Goal: Task Accomplishment & Management: Manage account settings

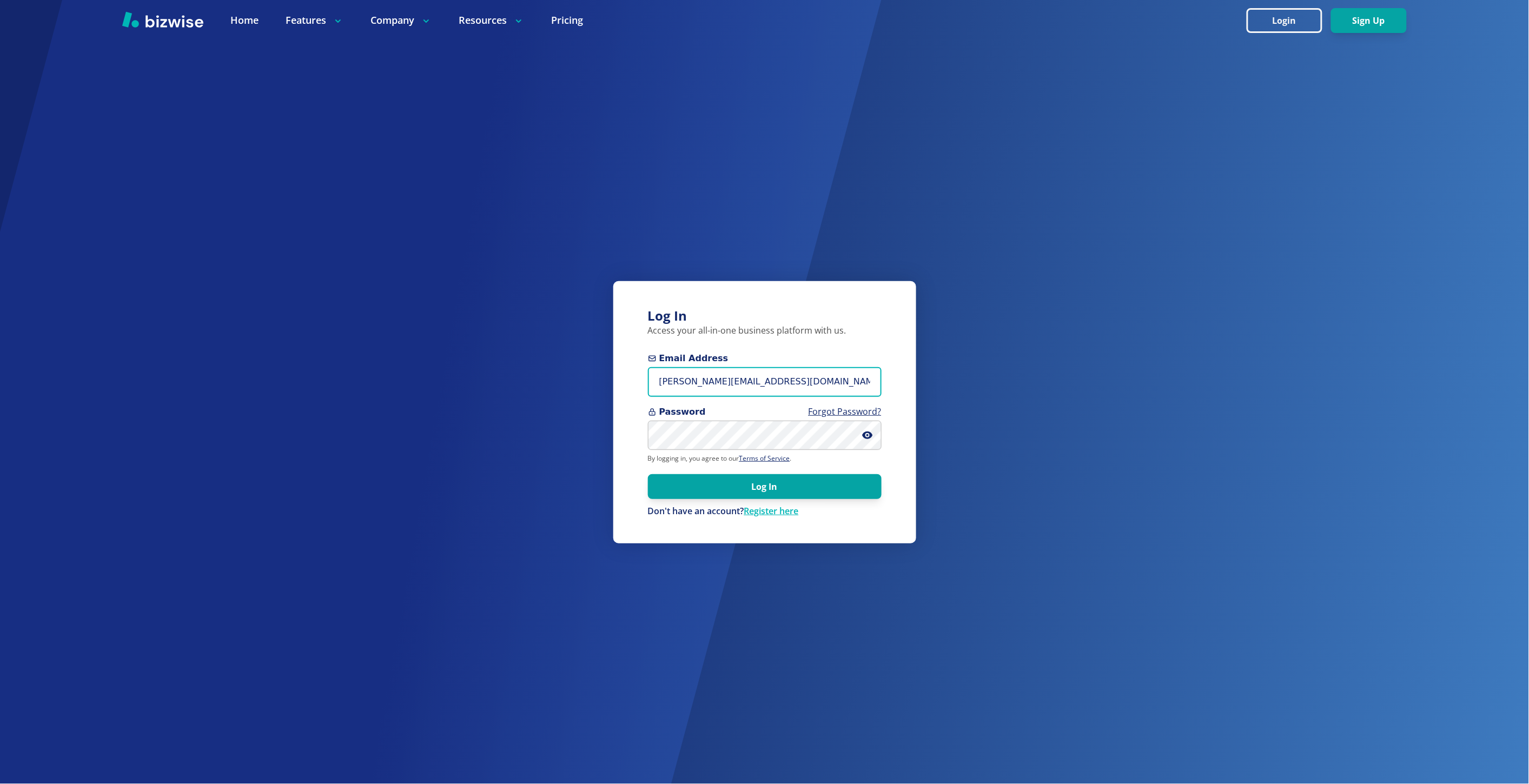
click at [687, 383] on input "marie@bizwise.com" at bounding box center [765, 382] width 234 height 30
type input "t"
paste input "tbluesara@gmail.com"
type input "tbluesara@gmail.com"
click at [648, 474] on button "Log In" at bounding box center [765, 486] width 234 height 25
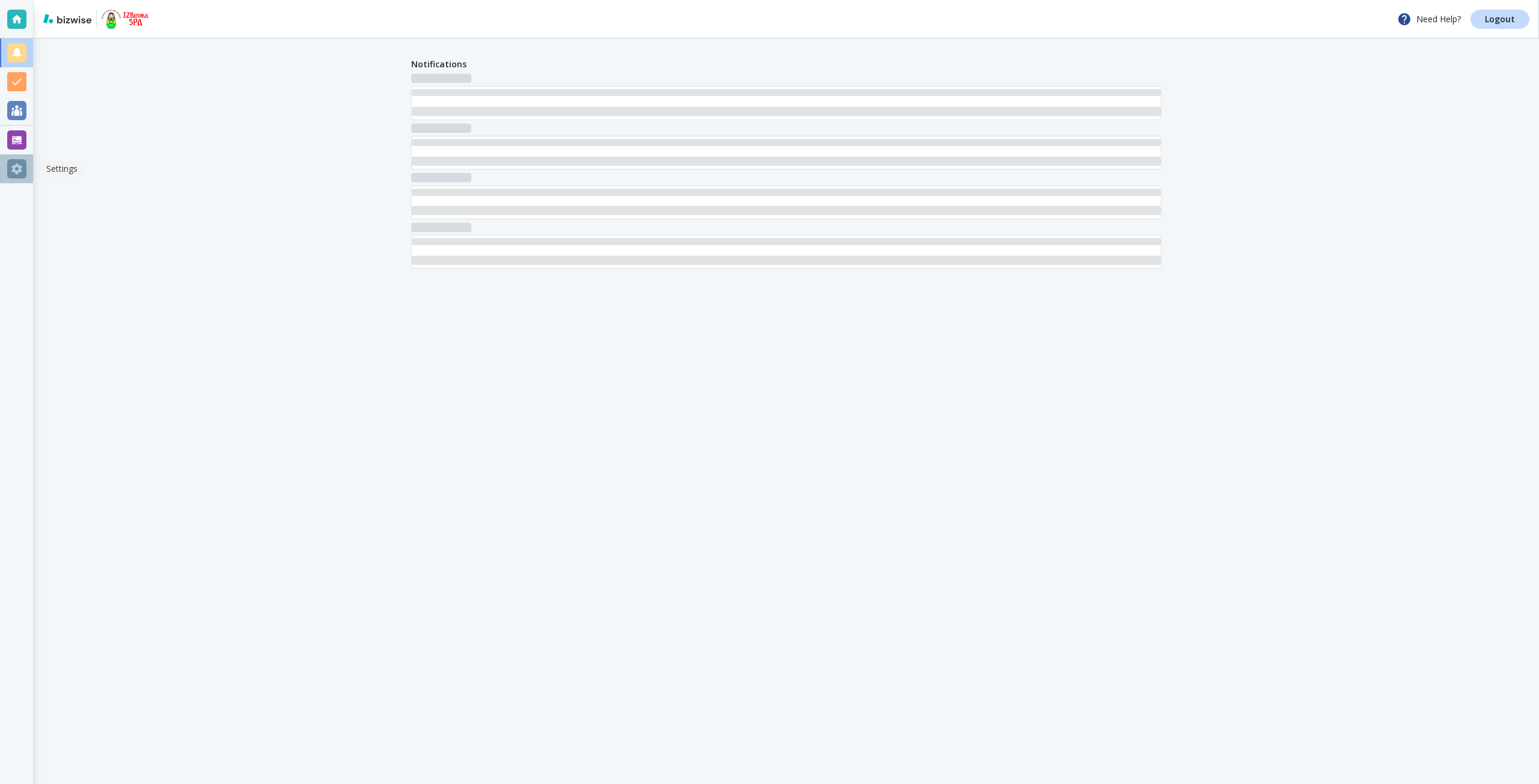
click at [19, 173] on div at bounding box center [16, 168] width 19 height 19
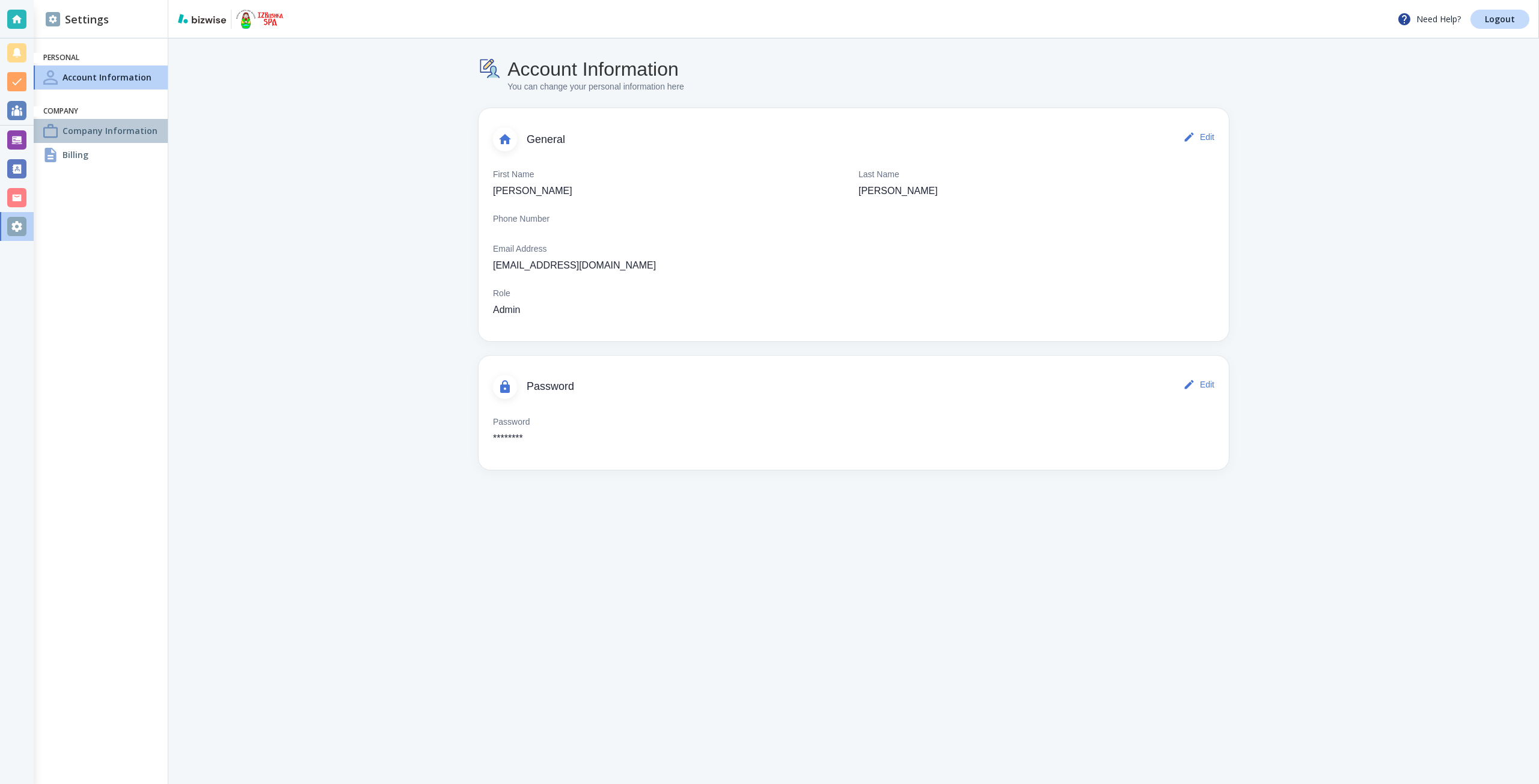
click at [98, 140] on div "Company Information" at bounding box center [100, 131] width 134 height 24
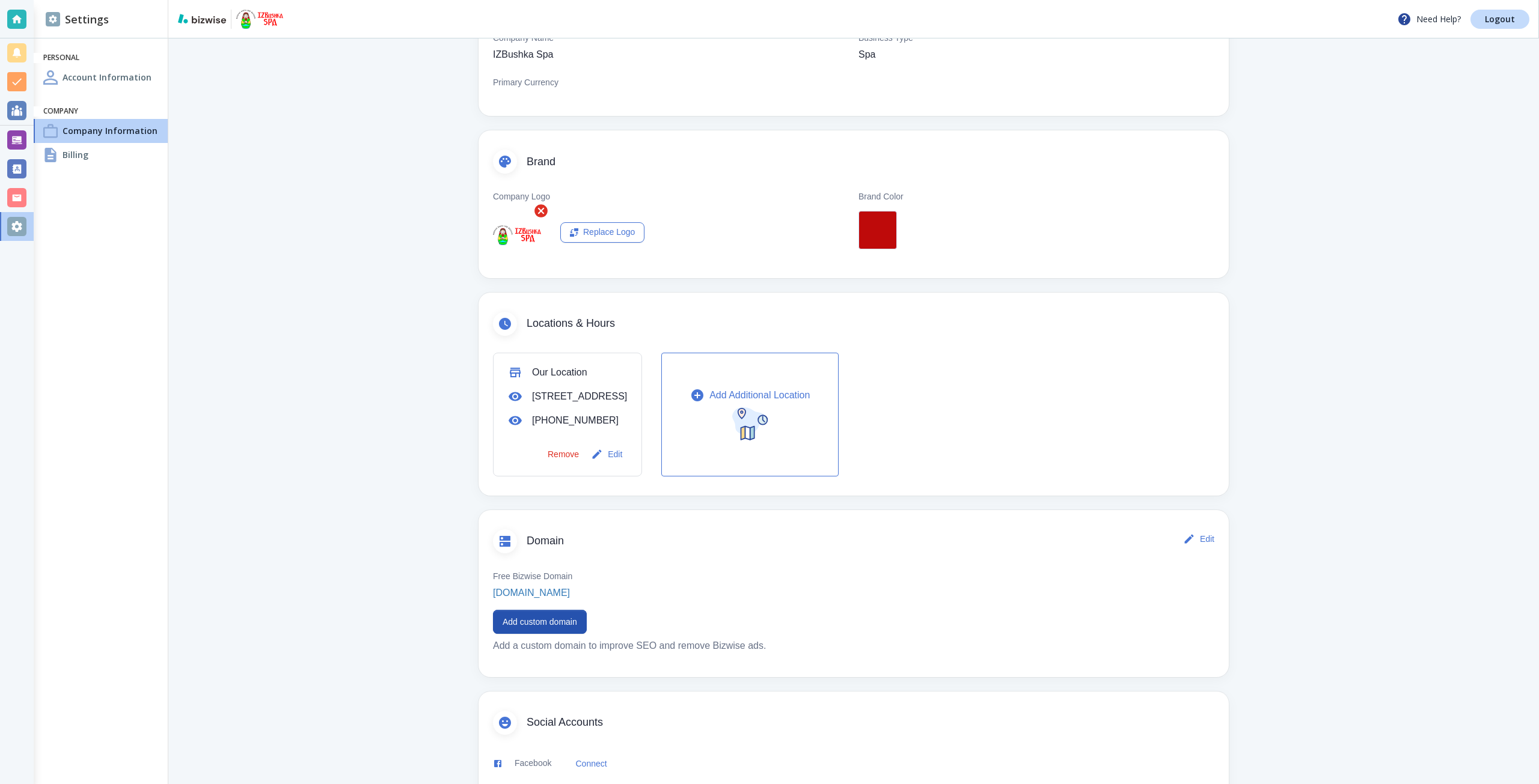
scroll to position [237, 0]
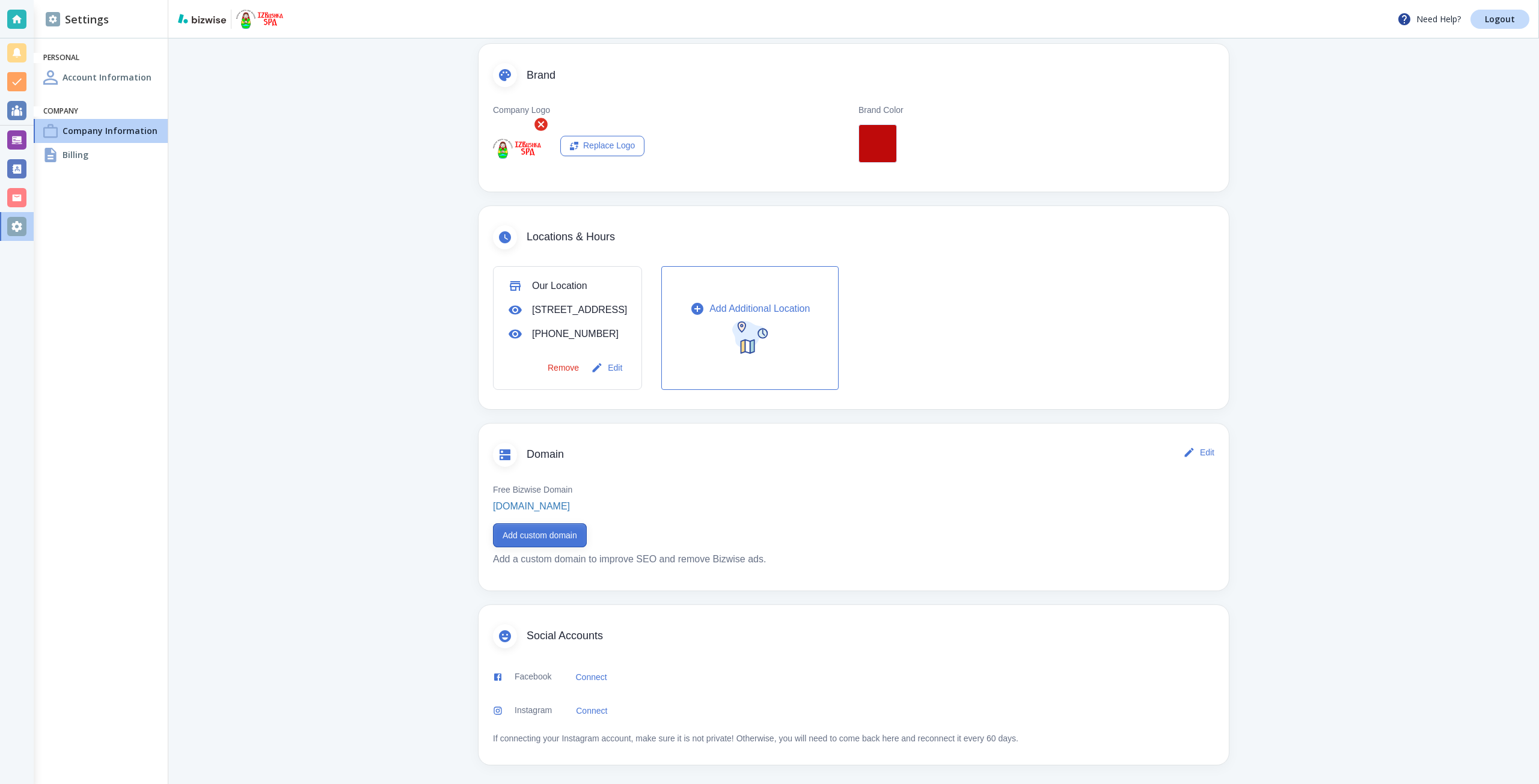
drag, startPoint x: 576, startPoint y: 537, endPoint x: 577, endPoint y: 543, distance: 6.1
click at [577, 543] on button "Add custom domain" at bounding box center [540, 535] width 94 height 24
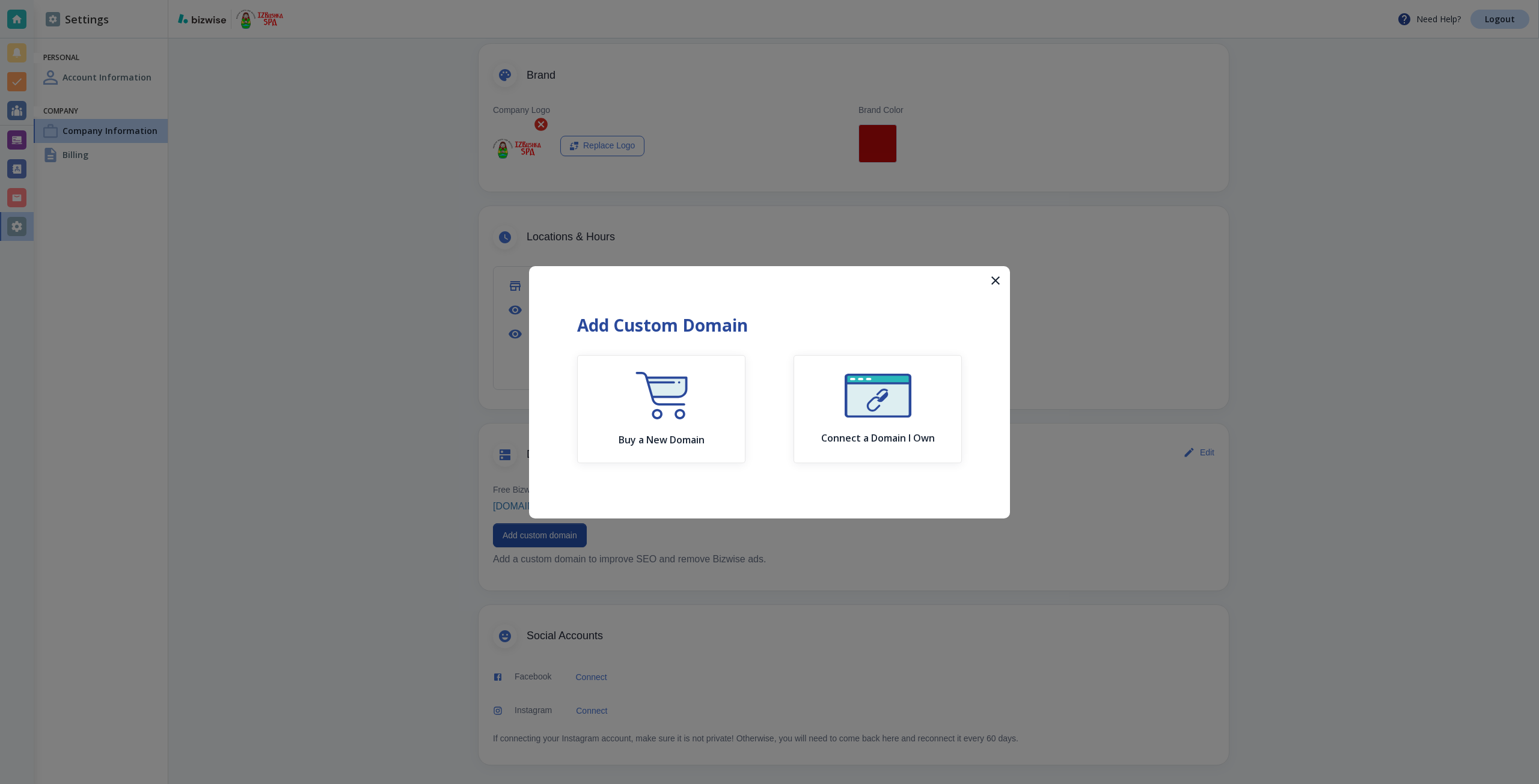
click at [992, 280] on icon "button" at bounding box center [995, 281] width 15 height 15
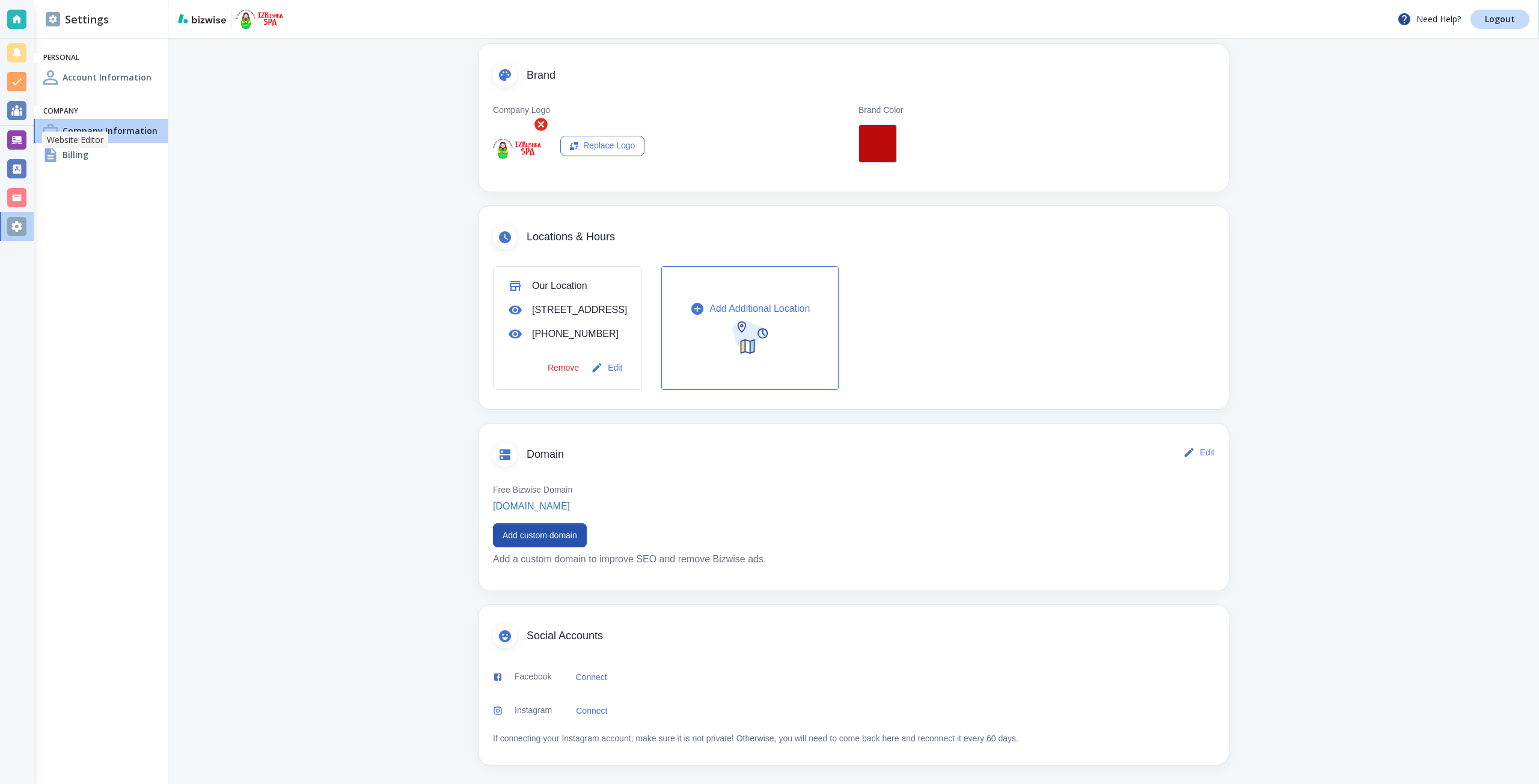
click at [17, 132] on div at bounding box center [16, 140] width 19 height 19
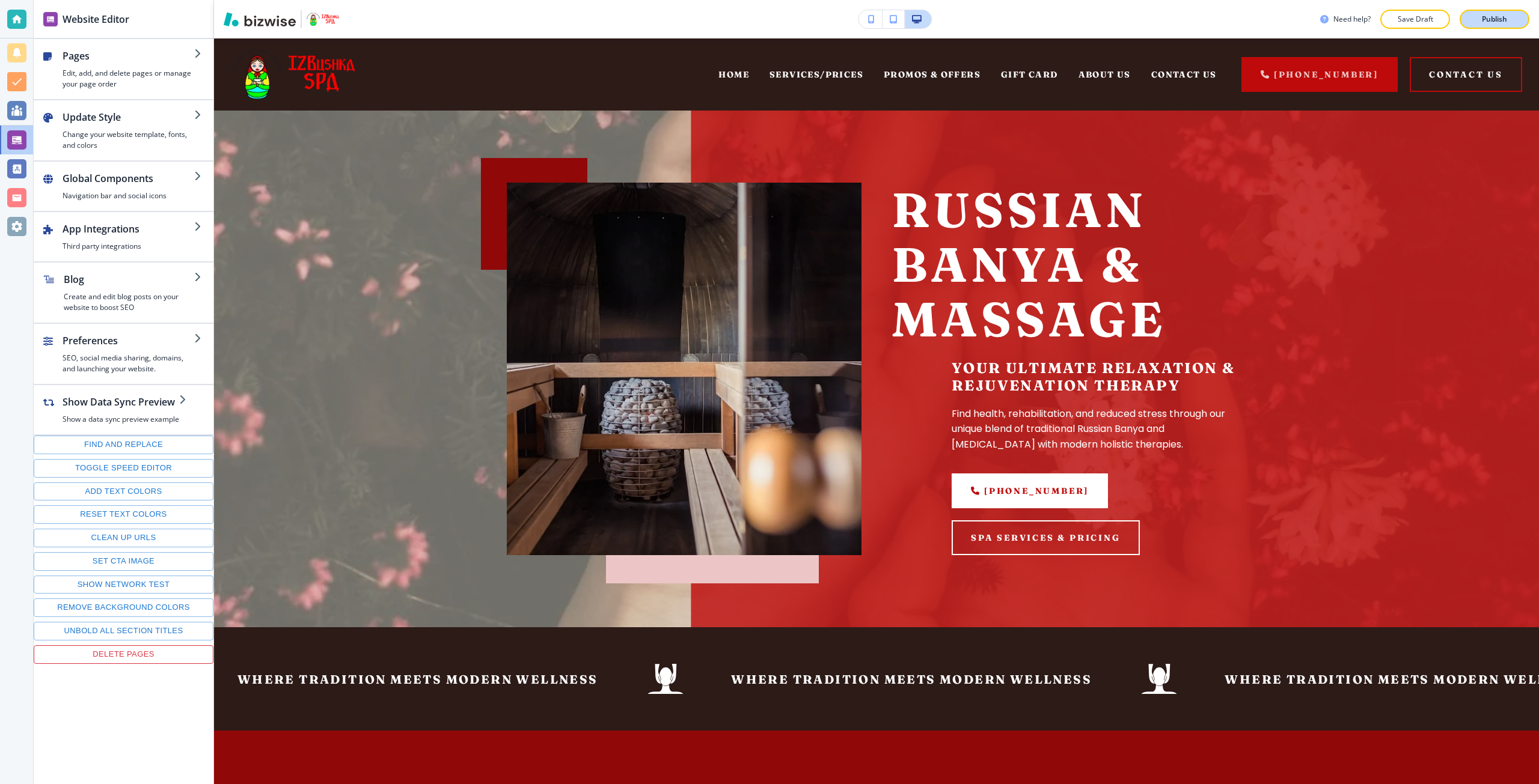
click at [1489, 10] on button "Publish" at bounding box center [1494, 19] width 70 height 19
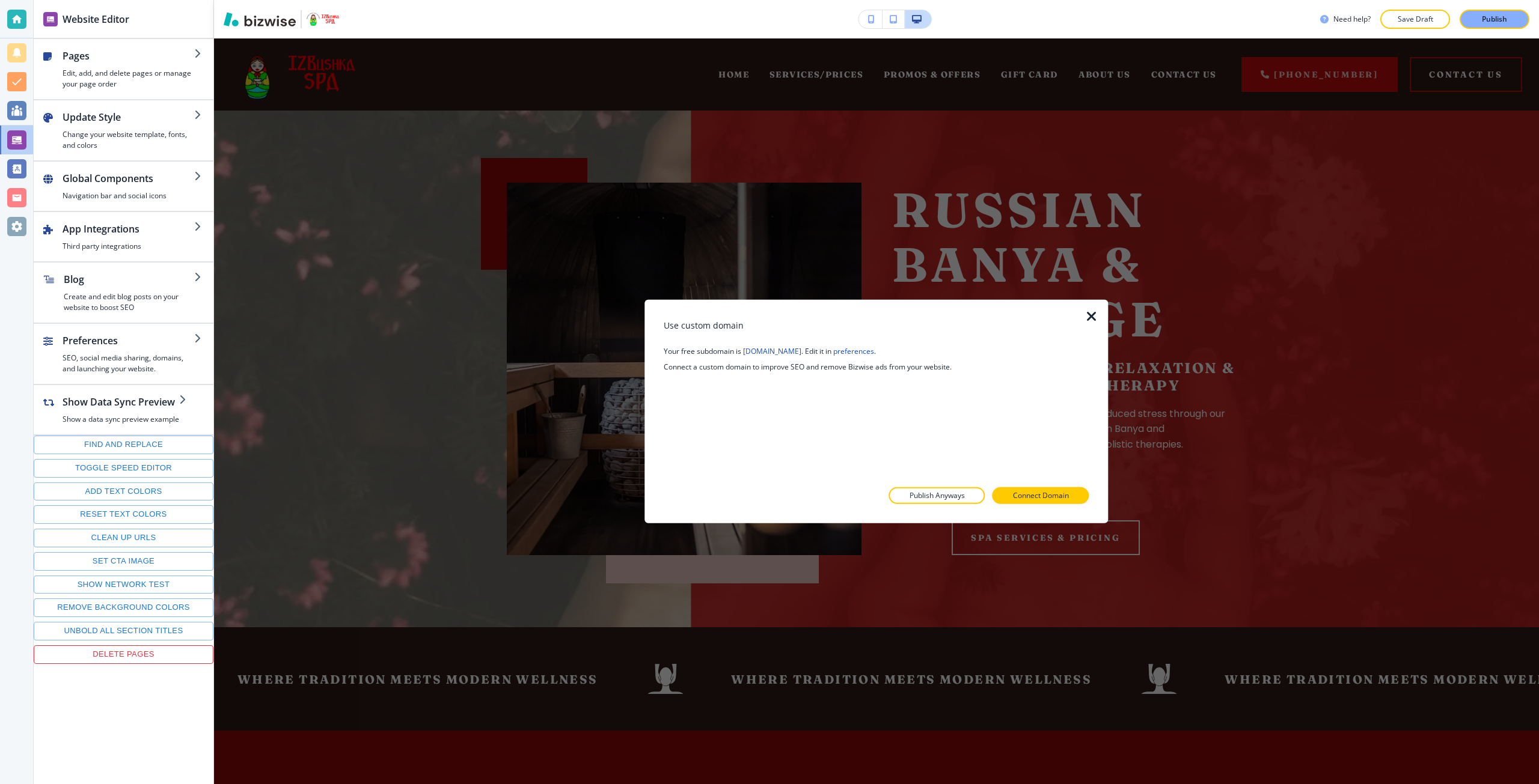
click at [1084, 320] on icon "button" at bounding box center [1092, 316] width 15 height 15
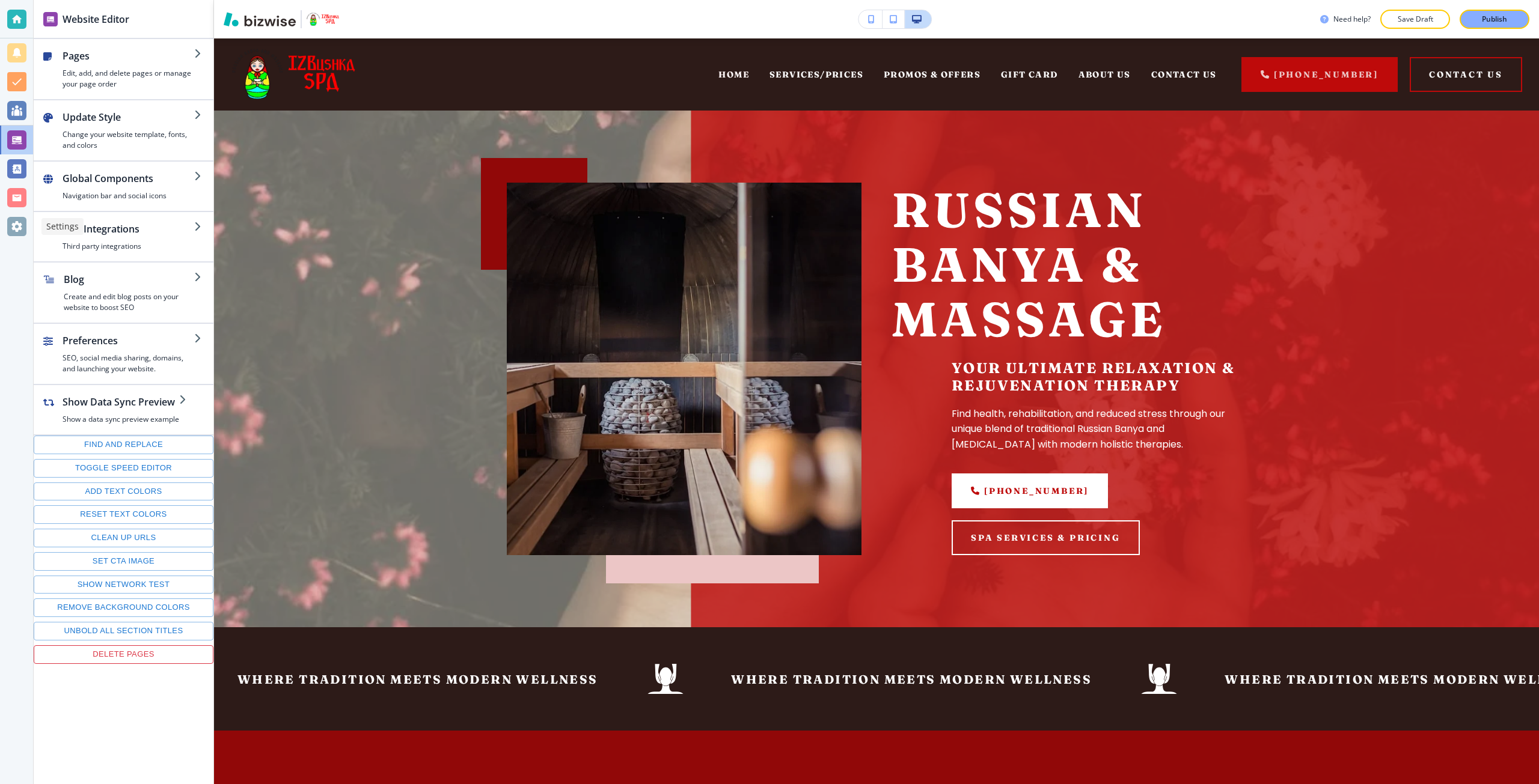
click at [12, 226] on div at bounding box center [16, 226] width 19 height 19
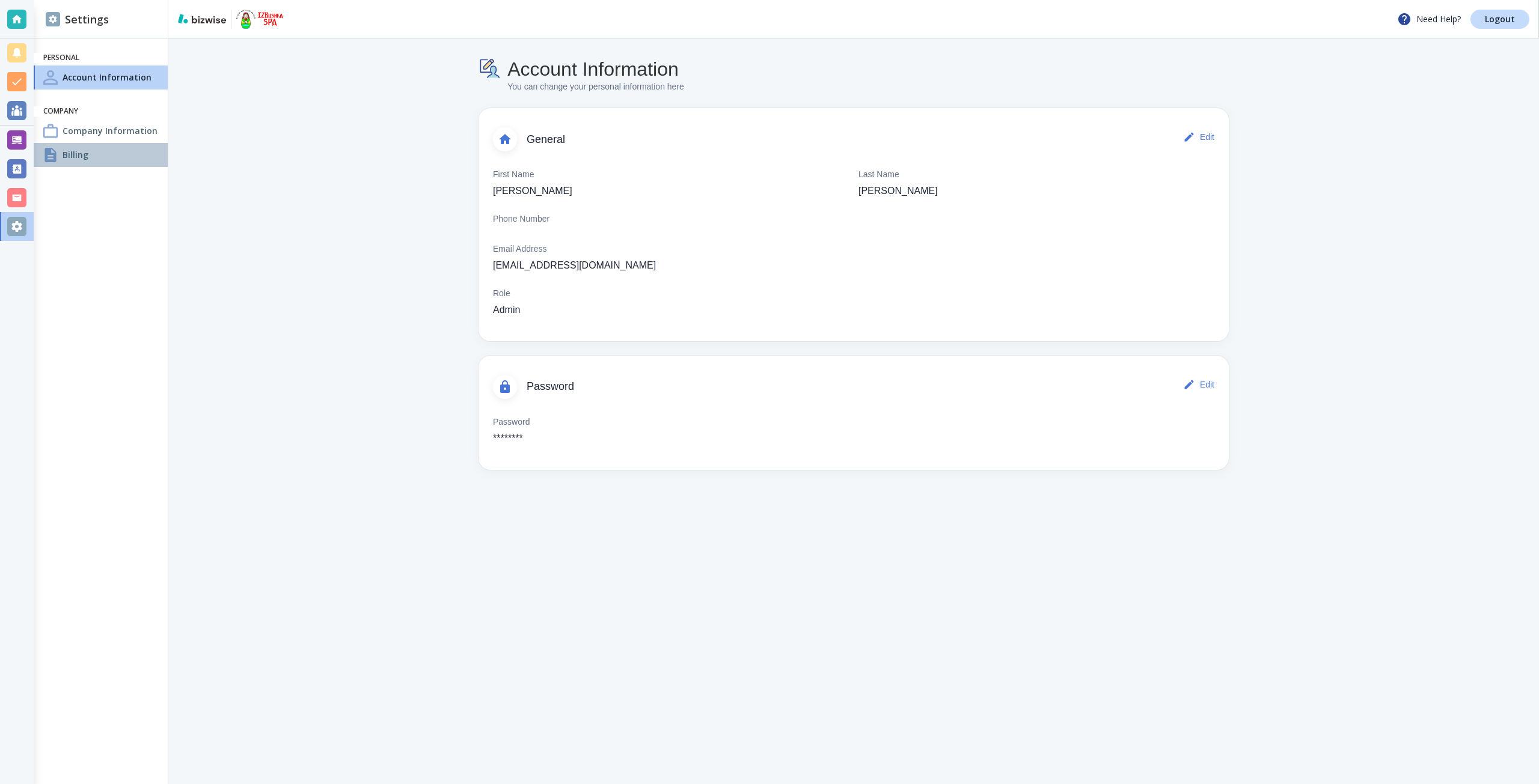
click at [57, 159] on div at bounding box center [51, 155] width 15 height 15
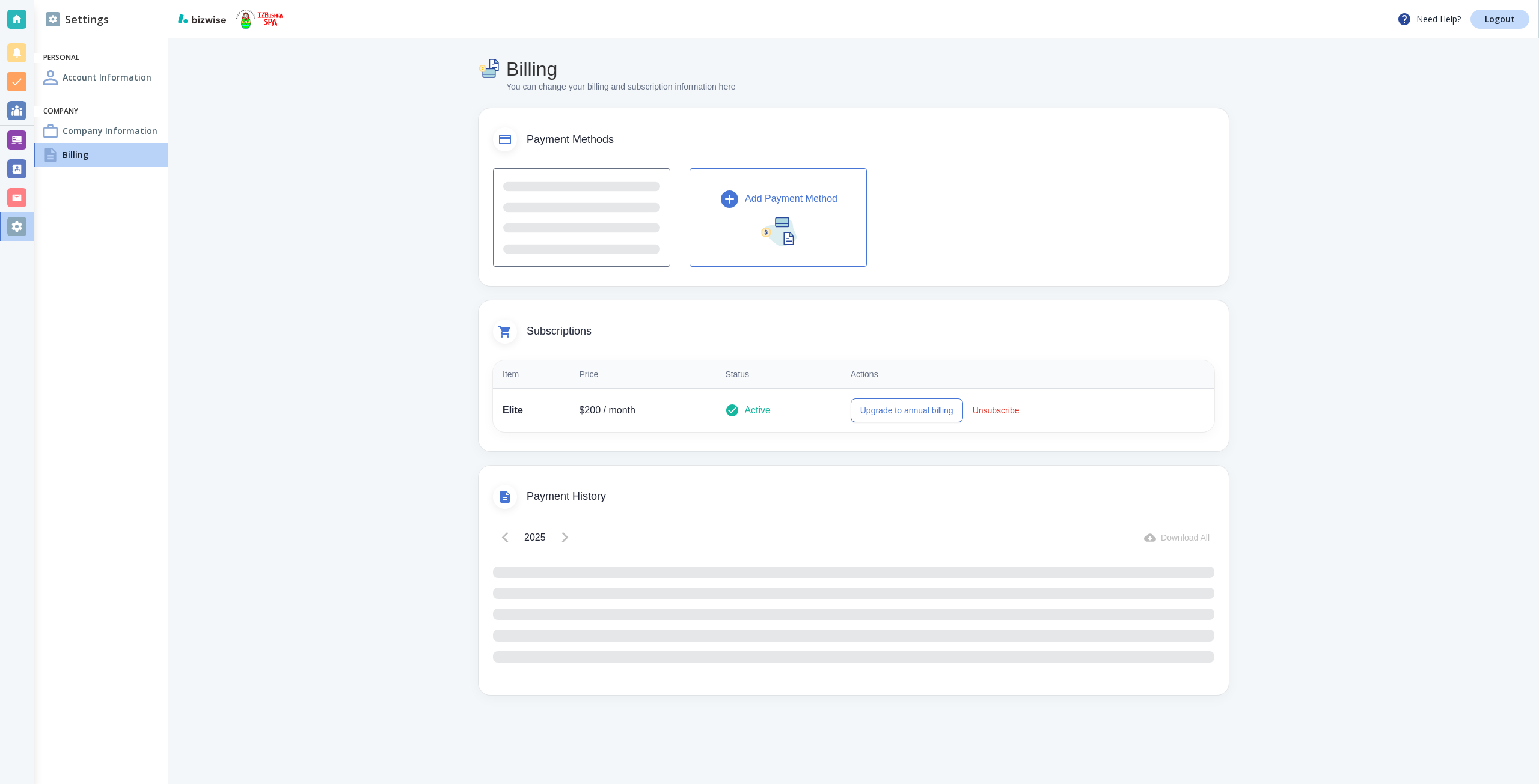
click at [71, 131] on h4 "Company Information" at bounding box center [110, 131] width 95 height 13
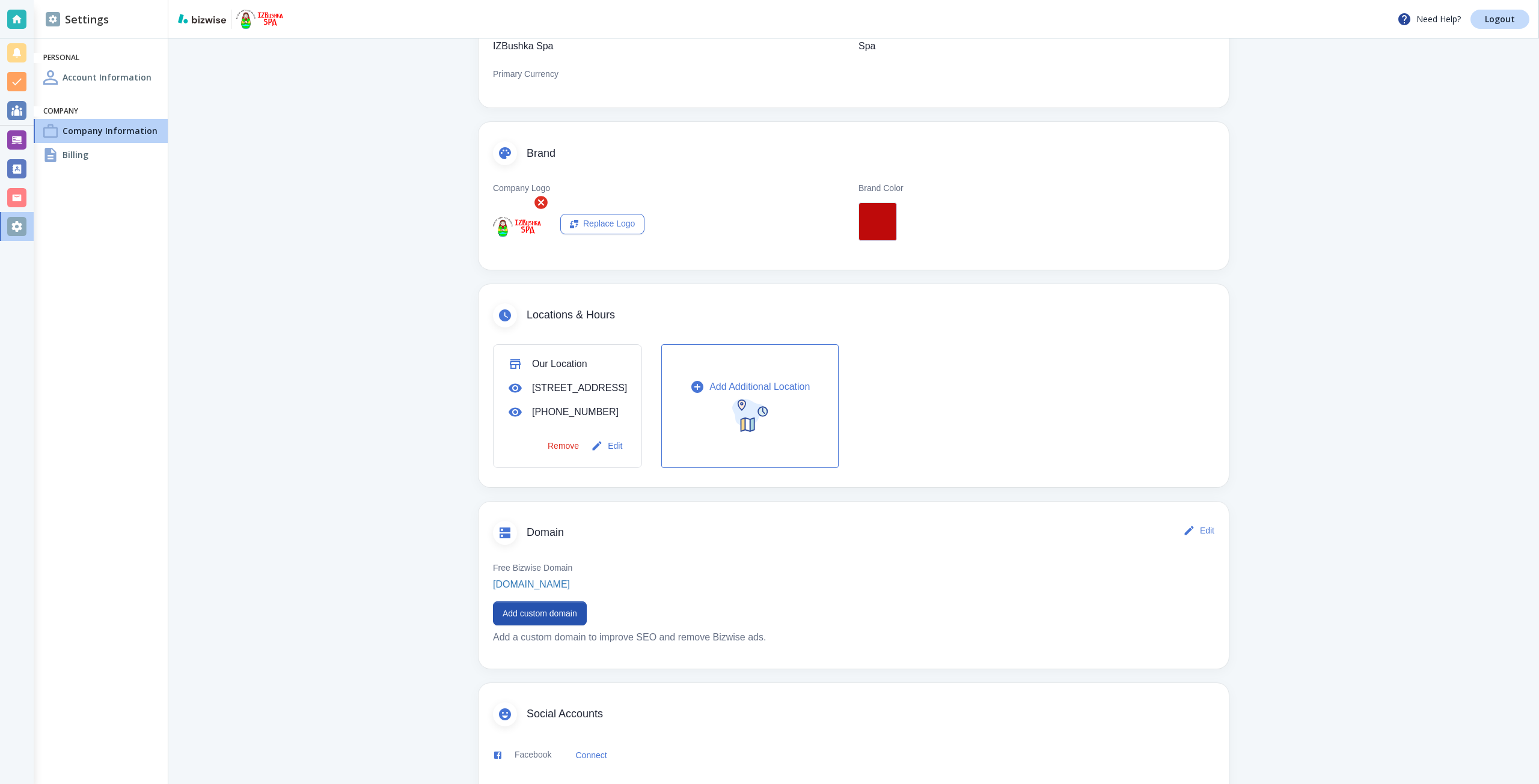
scroll to position [237, 0]
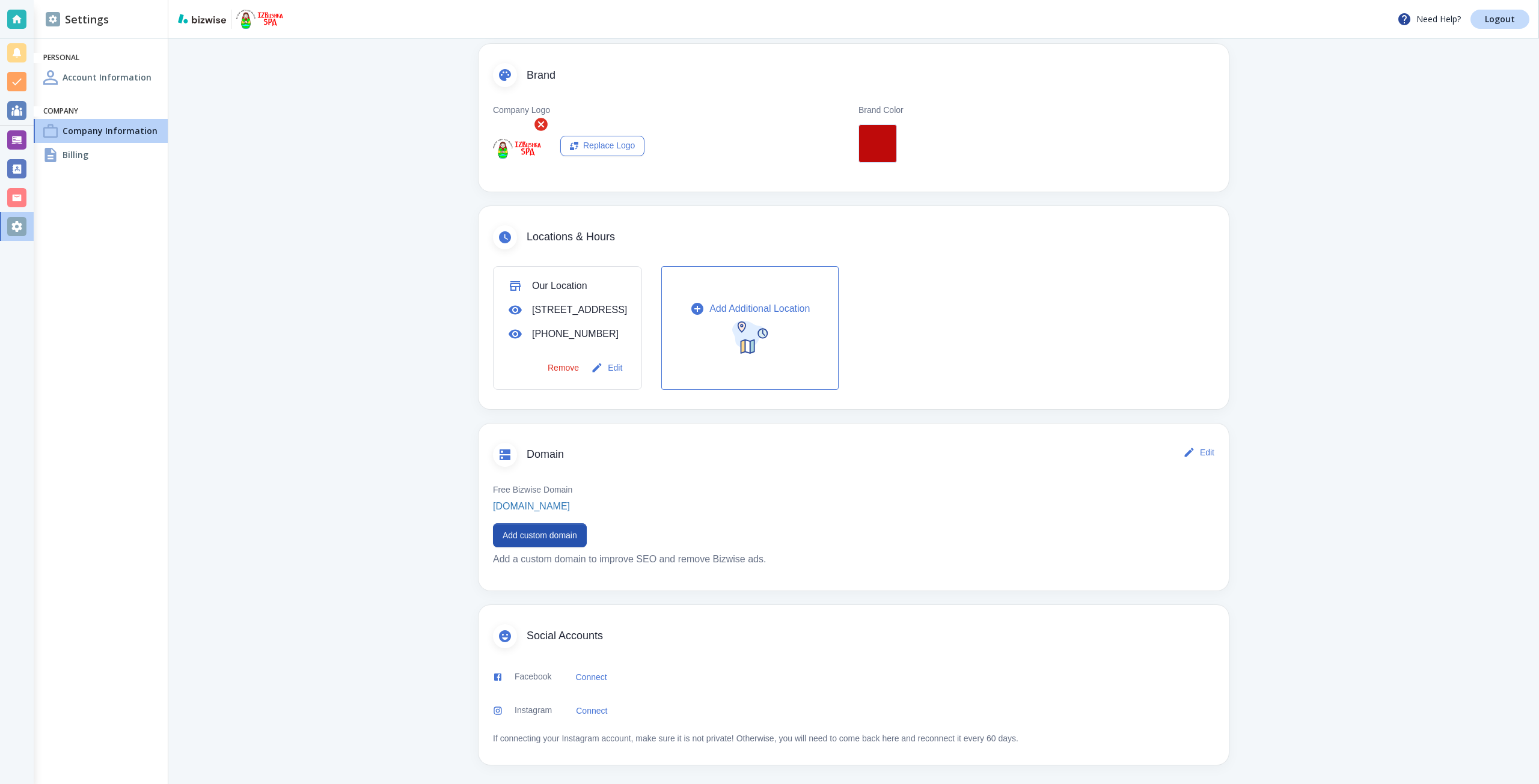
click at [544, 520] on div "Free Bizwise Domain izbushkaspa.bizwise.com Add custom domain Add a custom doma…" at bounding box center [853, 524] width 750 height 105
click at [533, 525] on button "Add custom domain" at bounding box center [540, 535] width 94 height 24
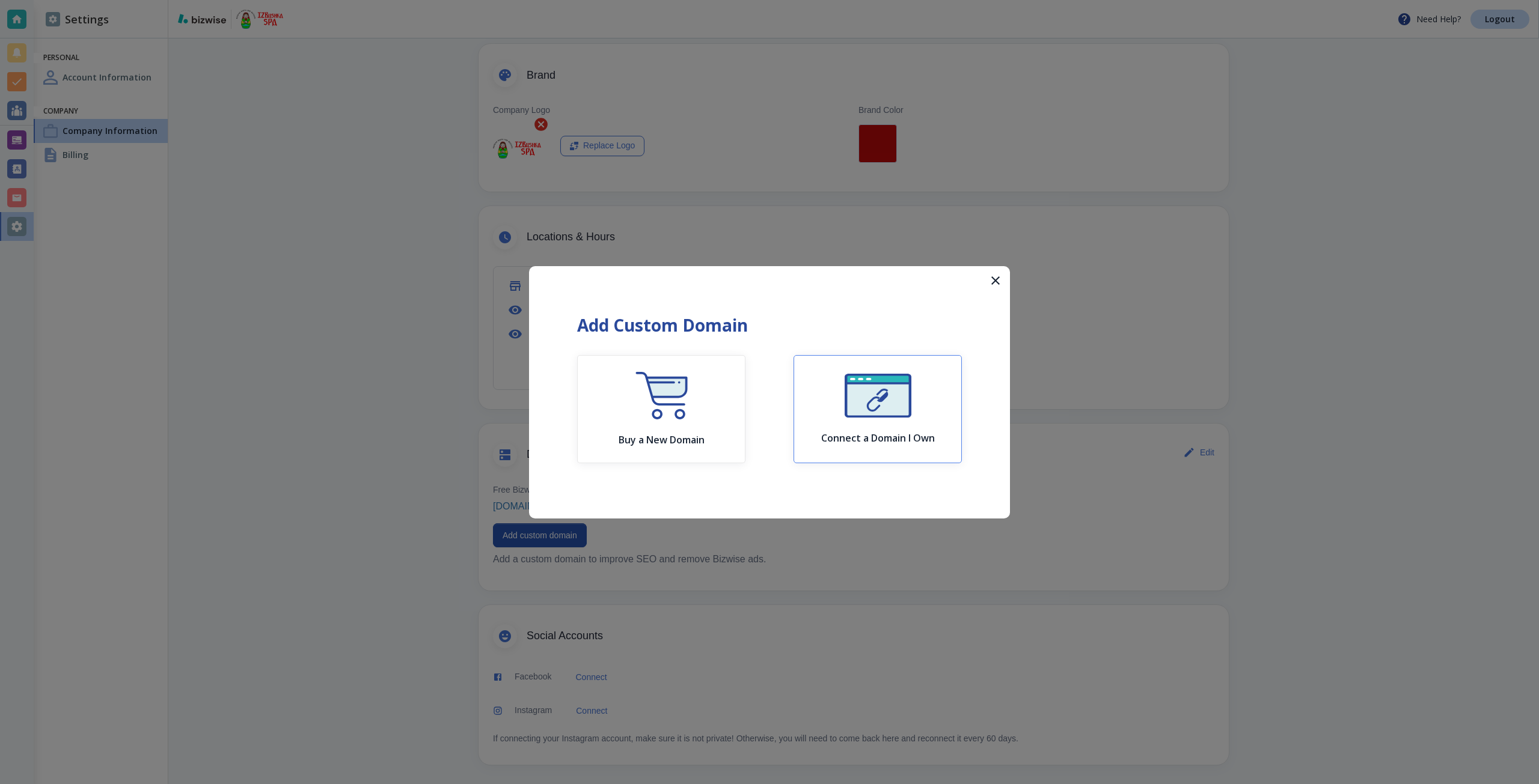
click at [829, 413] on div "Connect a Domain I Own" at bounding box center [878, 409] width 113 height 71
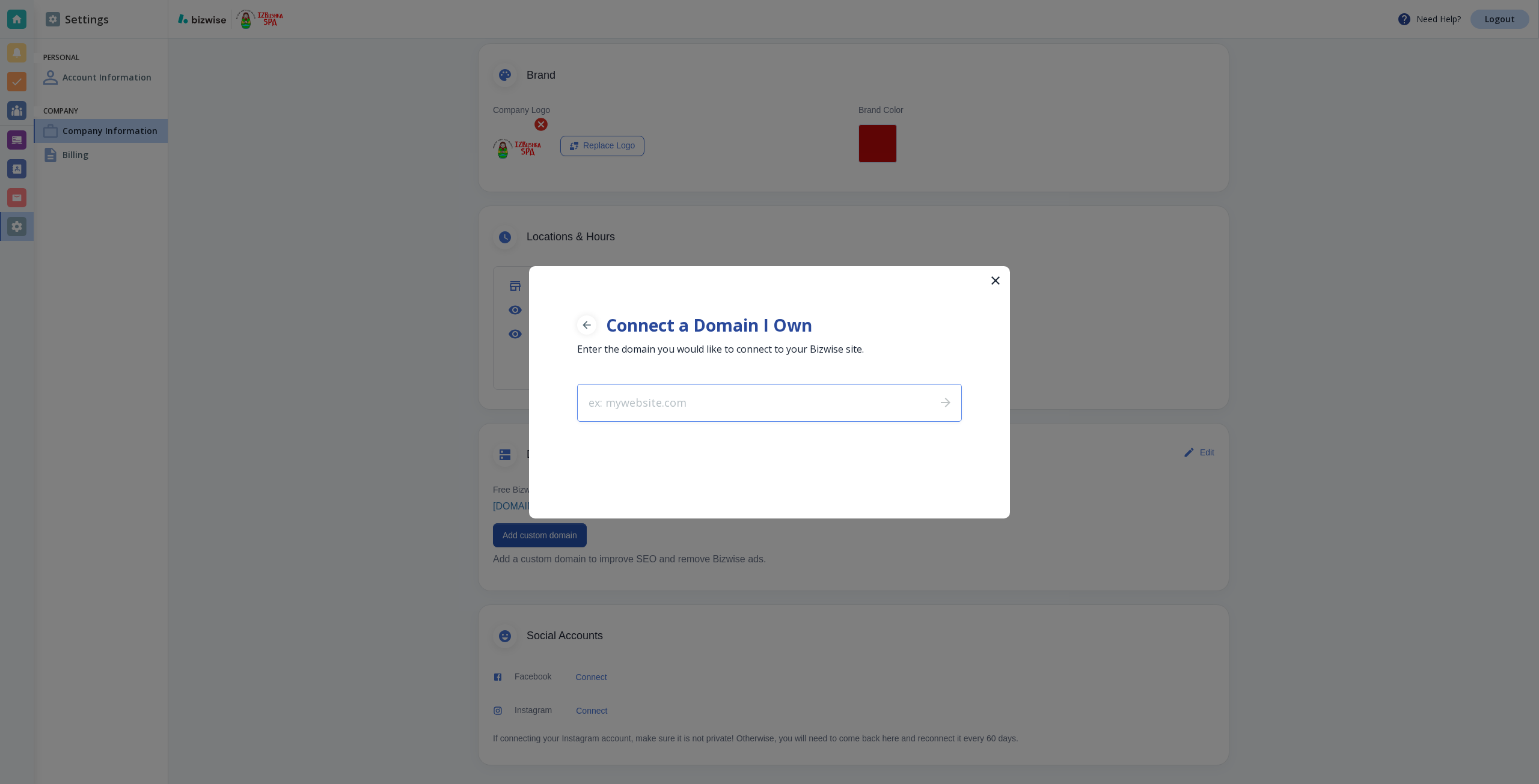
type input "izbushkaspa.com"
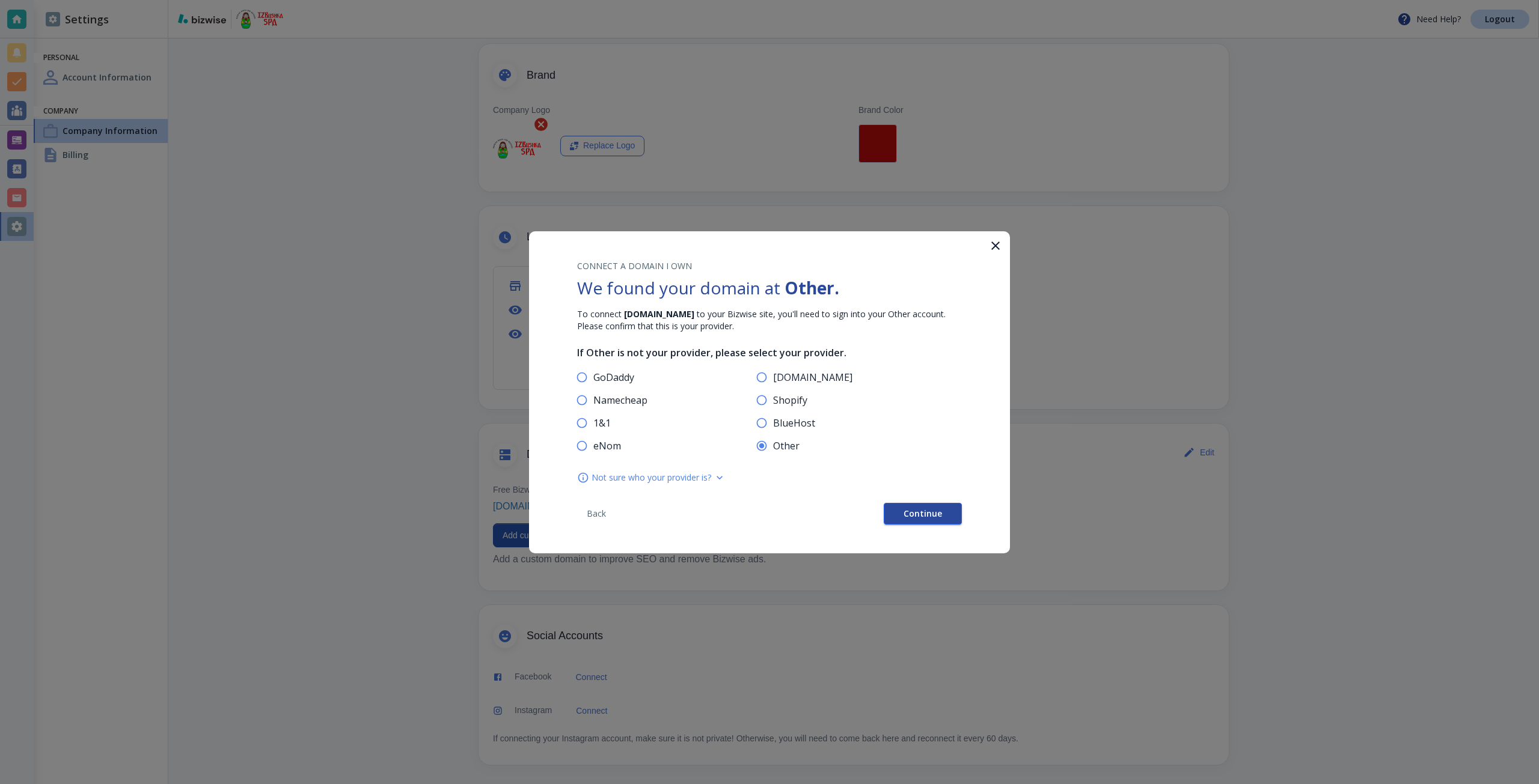
click at [928, 517] on span "Continue" at bounding box center [923, 514] width 38 height 9
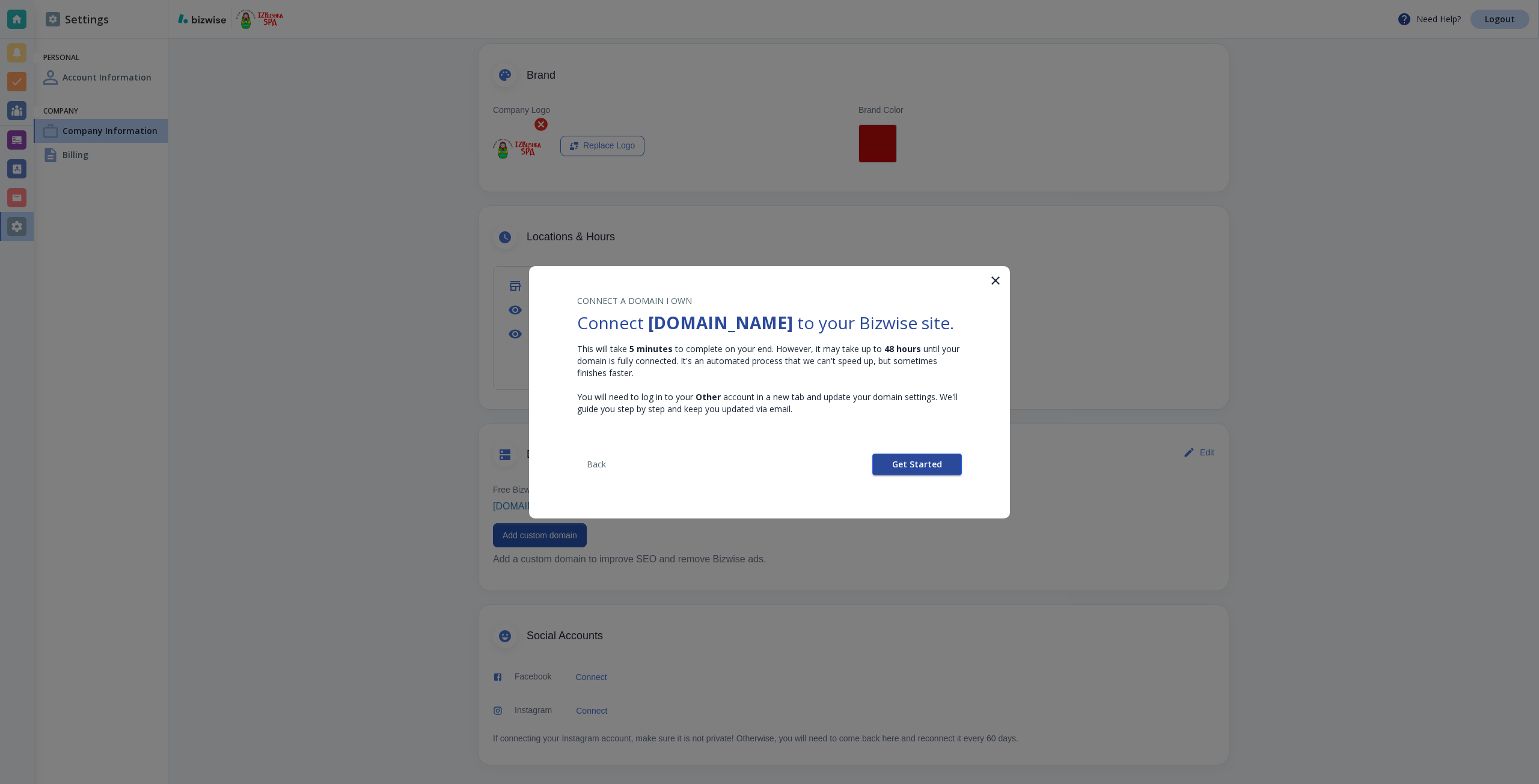
click at [897, 468] on span "Get Started" at bounding box center [917, 464] width 50 height 9
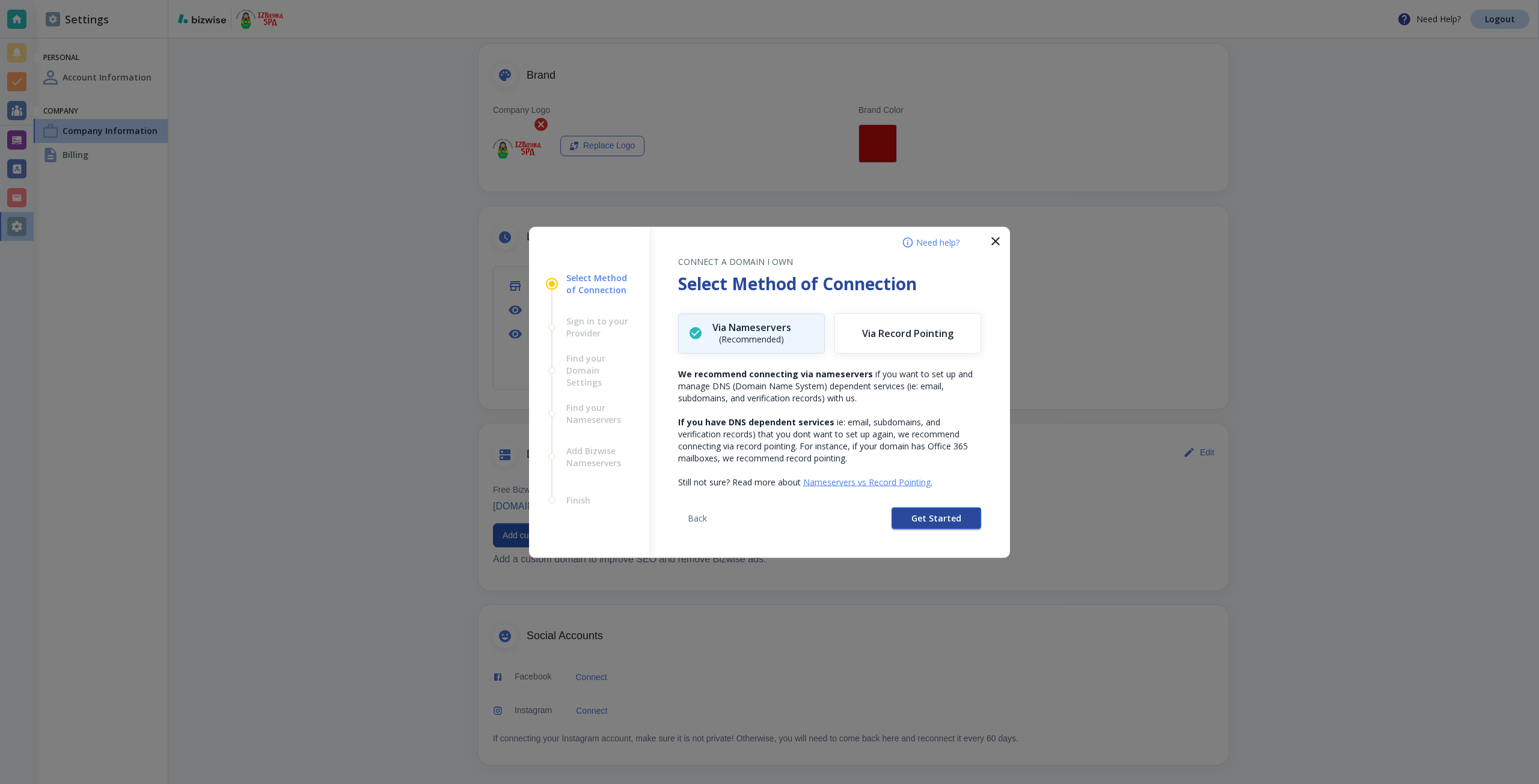
click at [900, 515] on button "Get Started" at bounding box center [936, 518] width 90 height 22
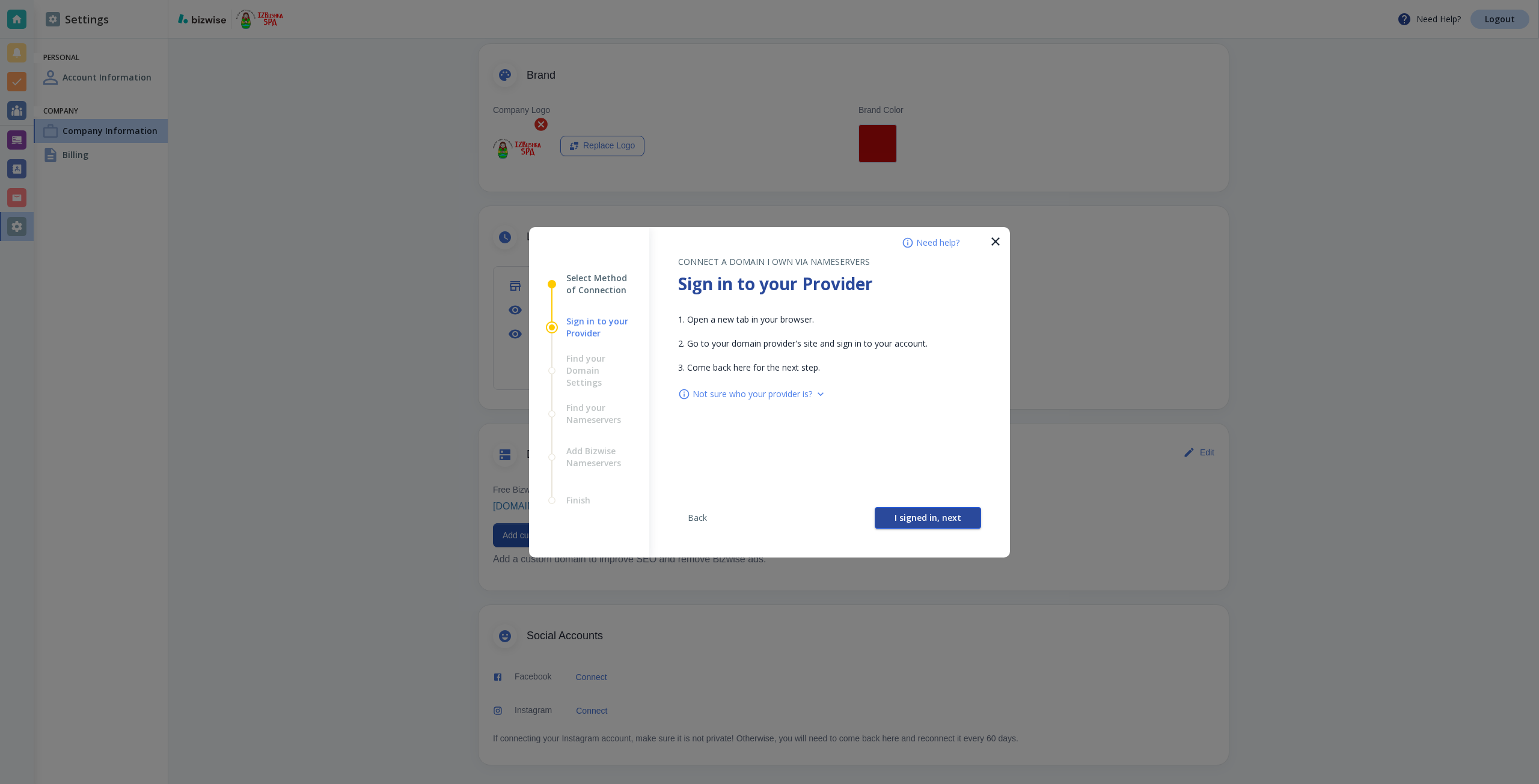
click at [891, 515] on button "I signed in, next" at bounding box center [927, 518] width 106 height 22
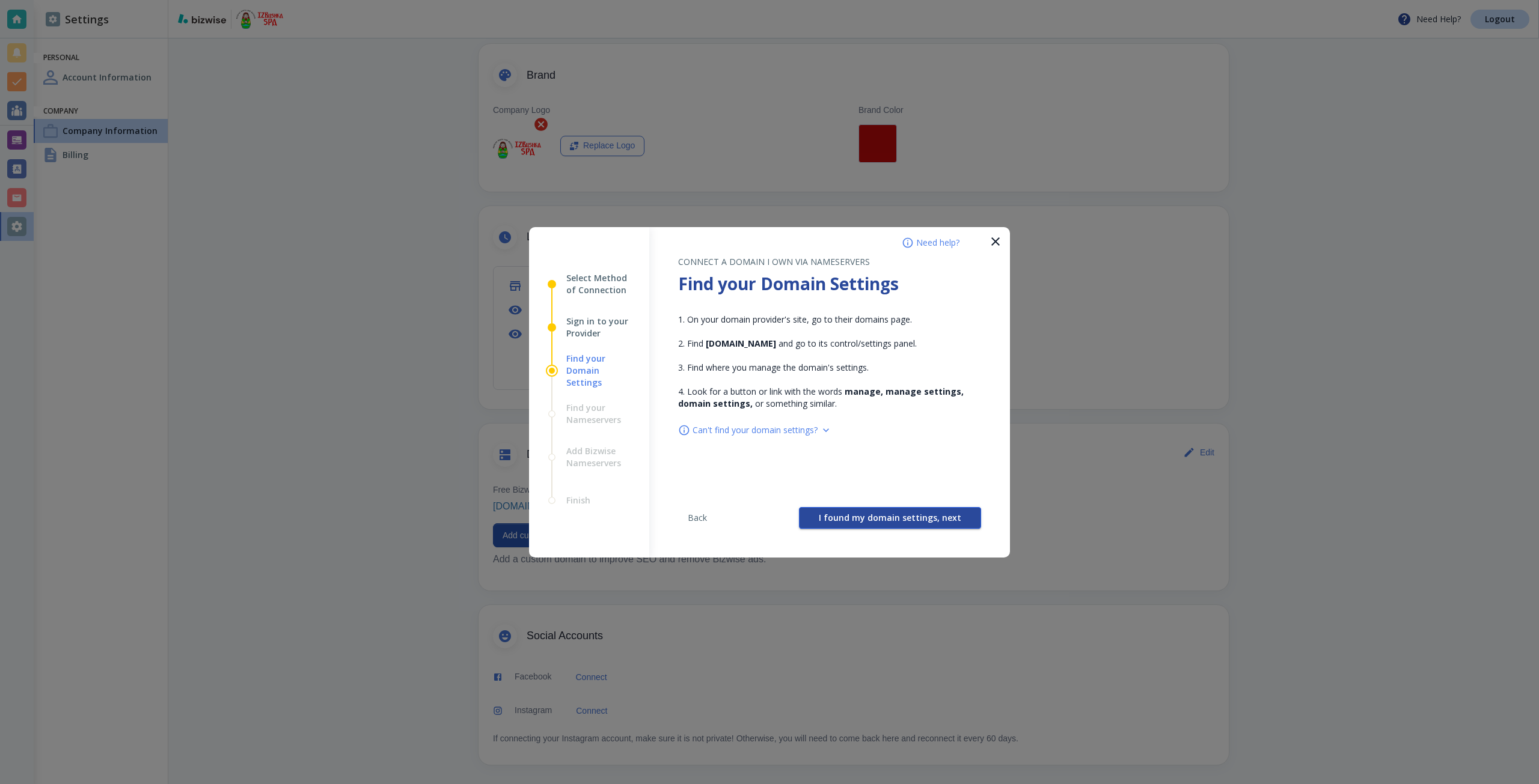
click at [877, 518] on span "I found my domain settings, next" at bounding box center [890, 518] width 142 height 9
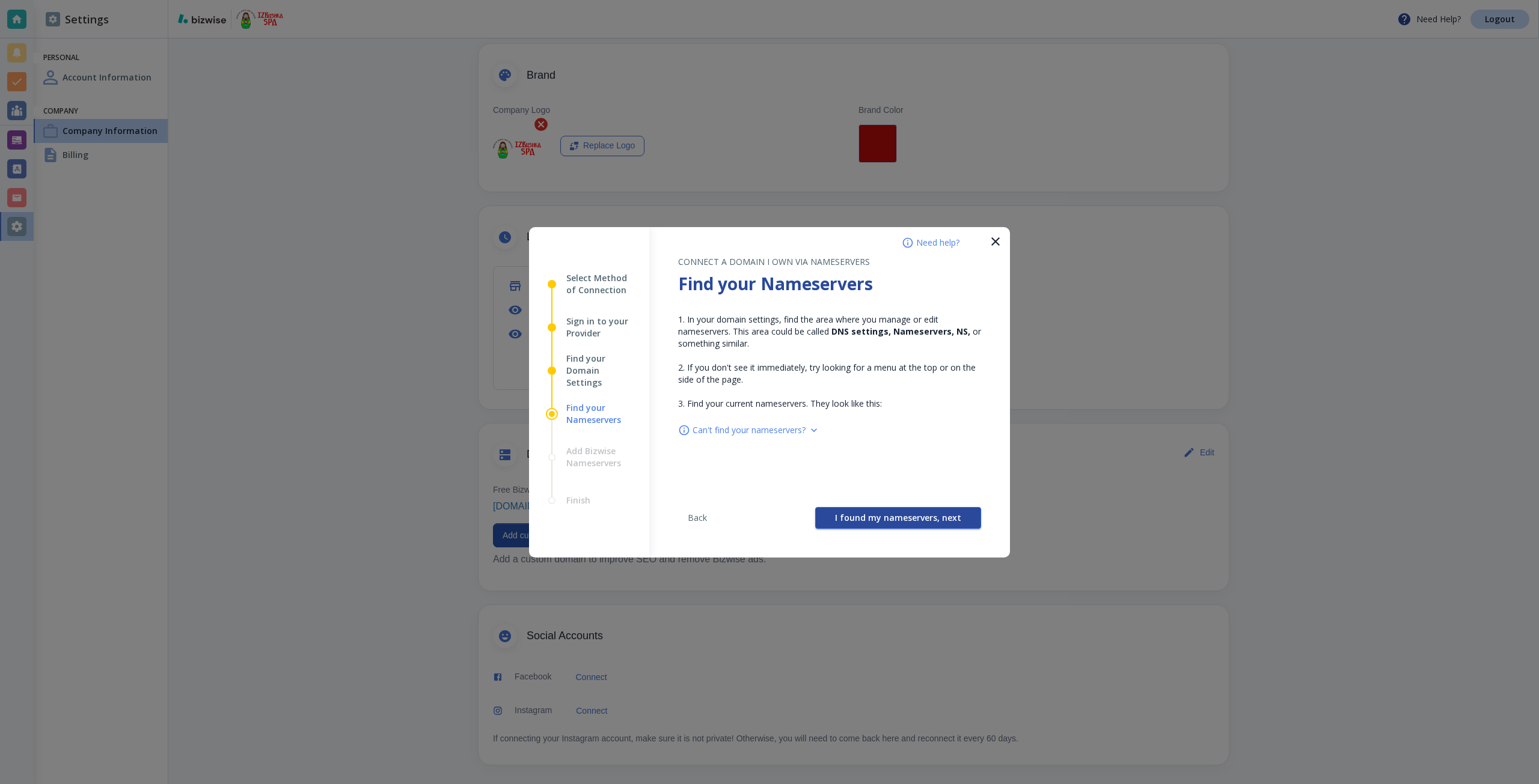
click at [877, 518] on span "I found my nameservers, next" at bounding box center [898, 518] width 126 height 9
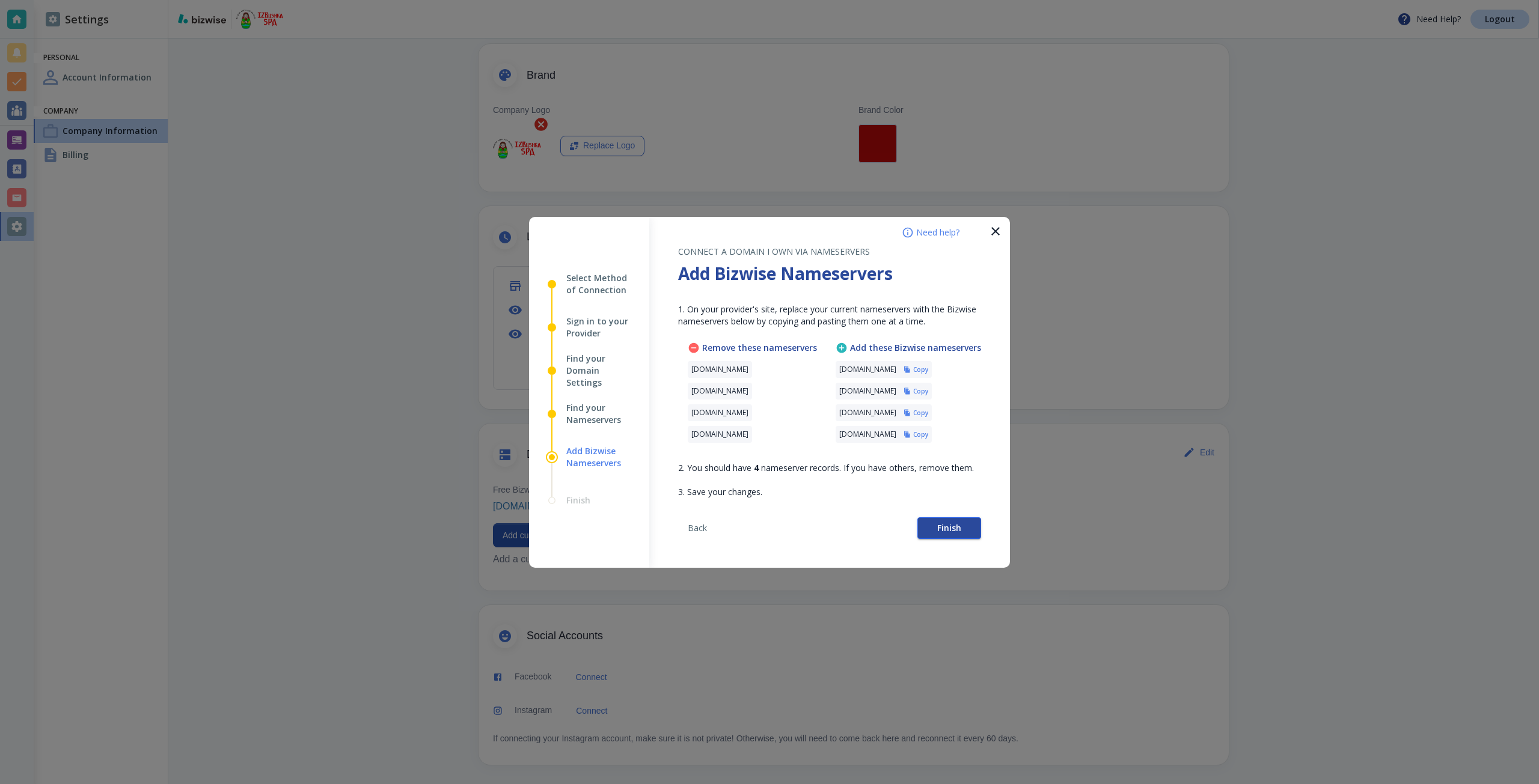
click at [933, 524] on button "Finish" at bounding box center [949, 528] width 64 height 22
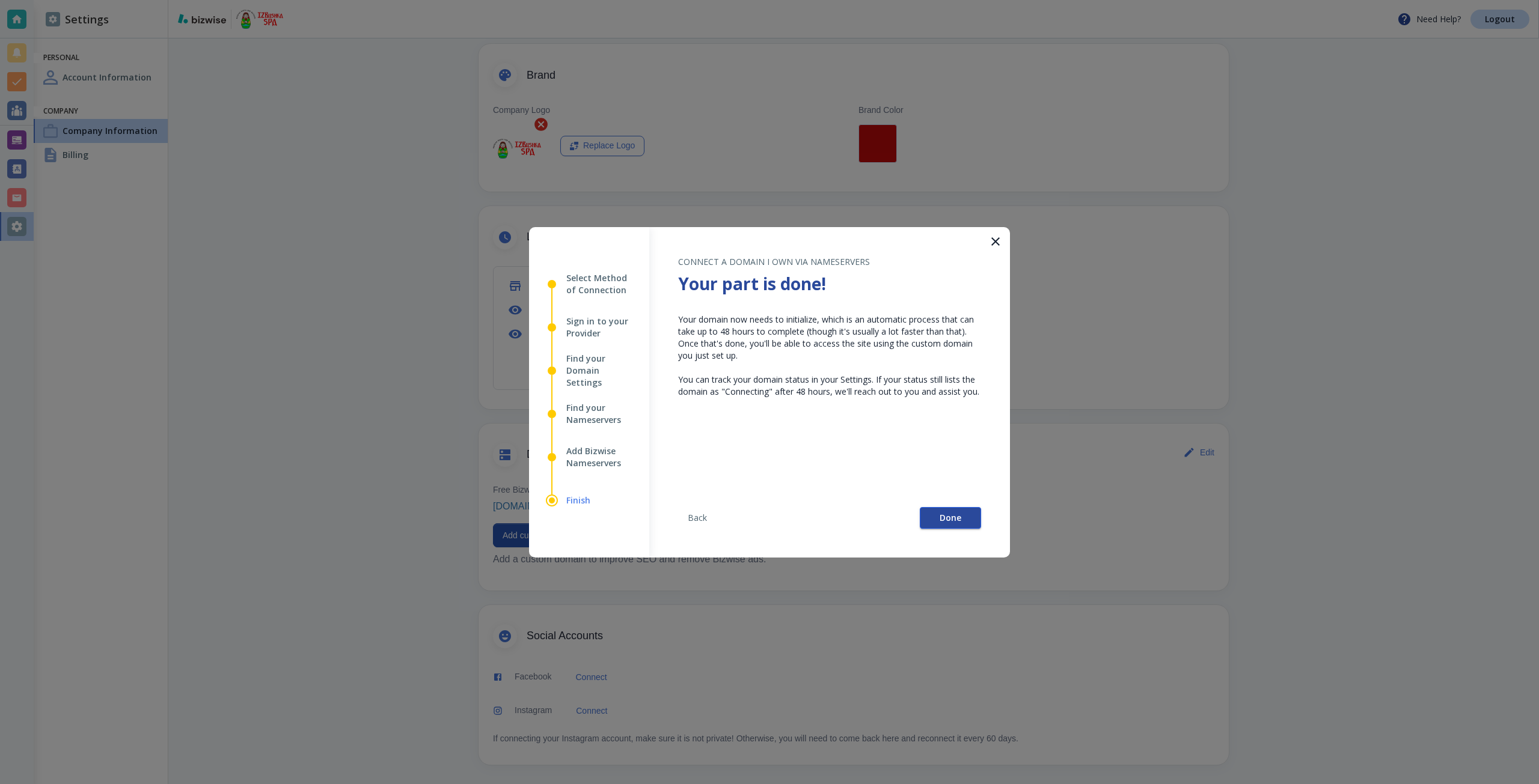
click at [950, 510] on button "Done" at bounding box center [950, 518] width 61 height 22
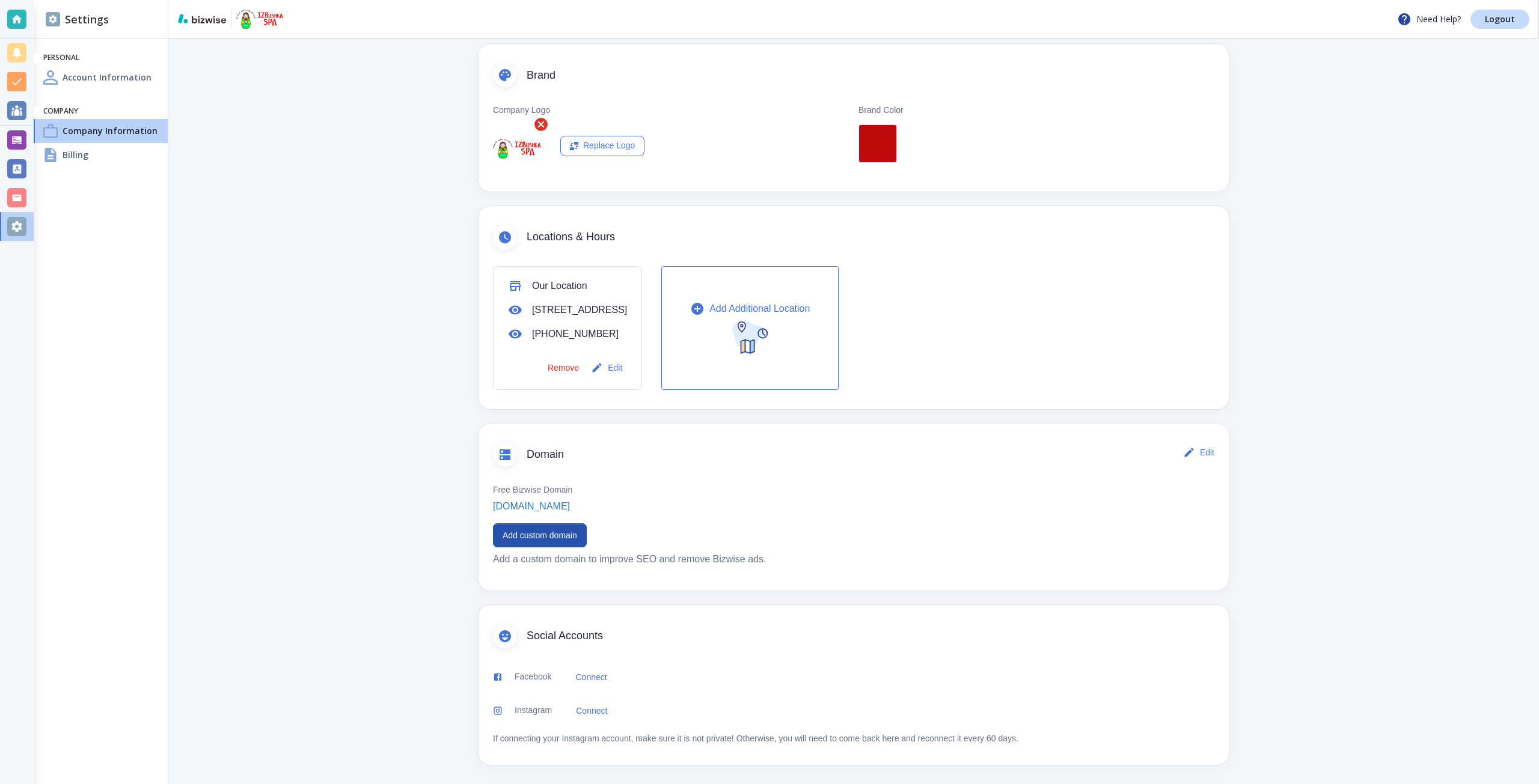
click at [693, 486] on div "Free Bizwise Domain izbushkaspa.bizwise.com" at bounding box center [853, 499] width 721 height 30
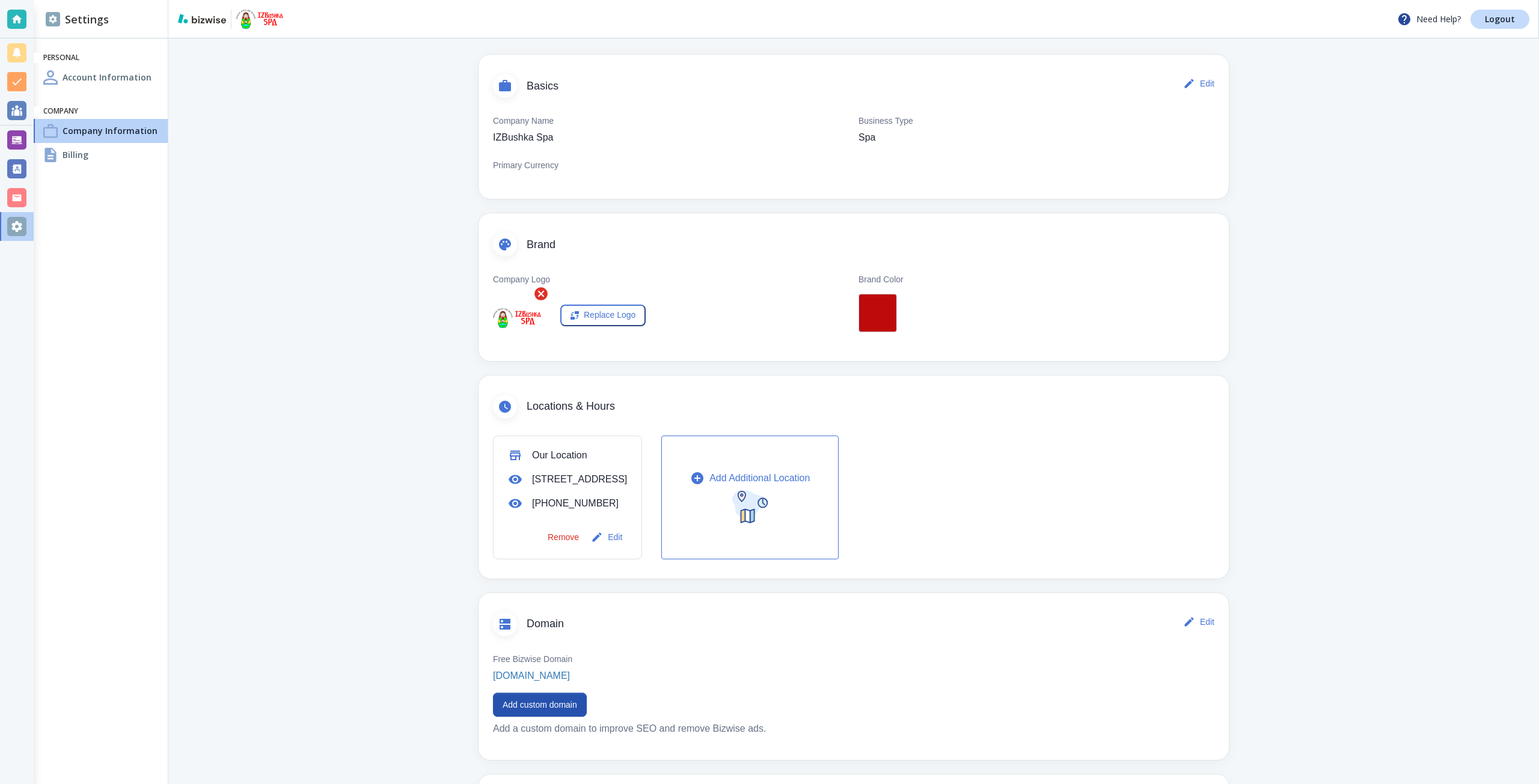
scroll to position [237, 0]
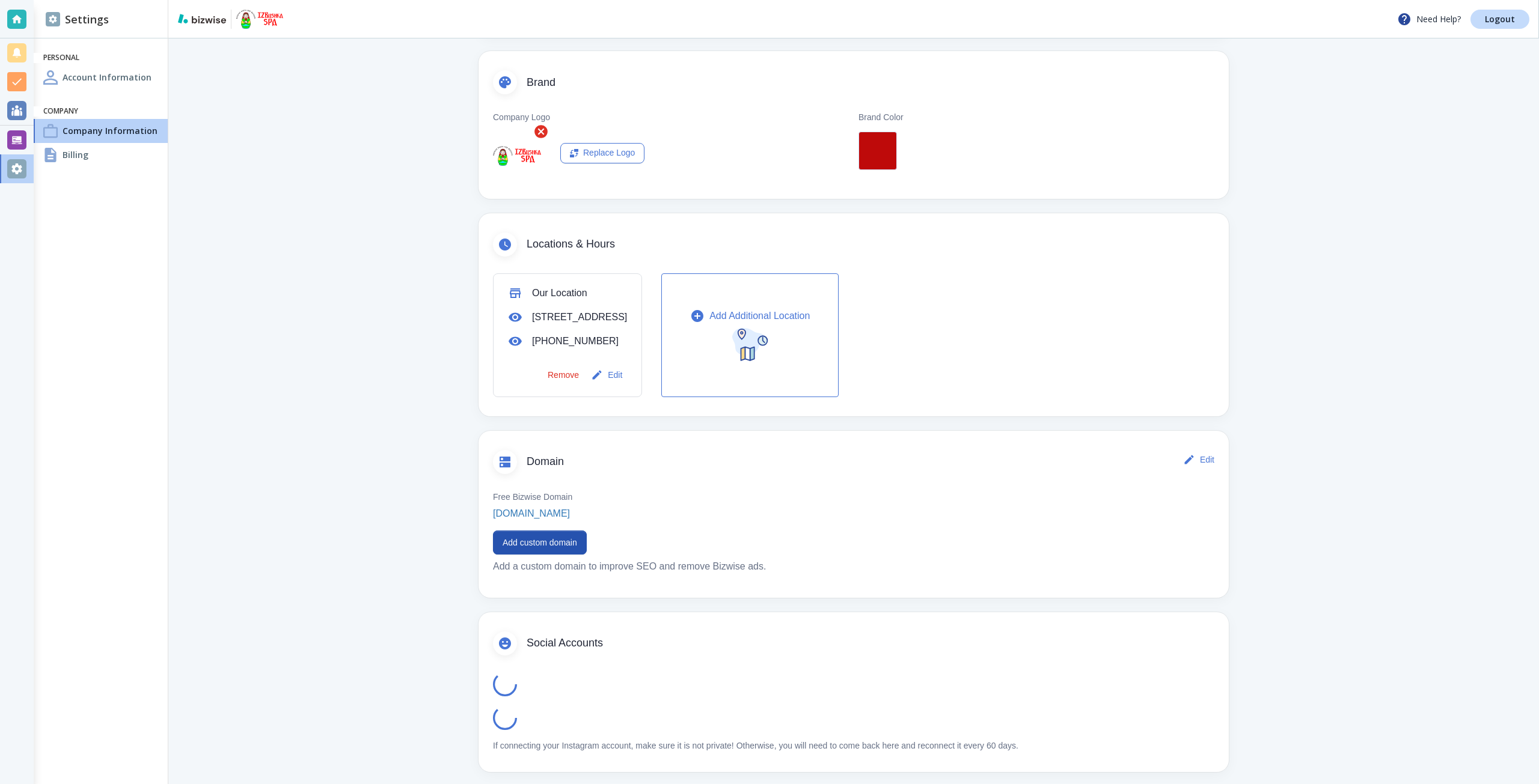
scroll to position [237, 0]
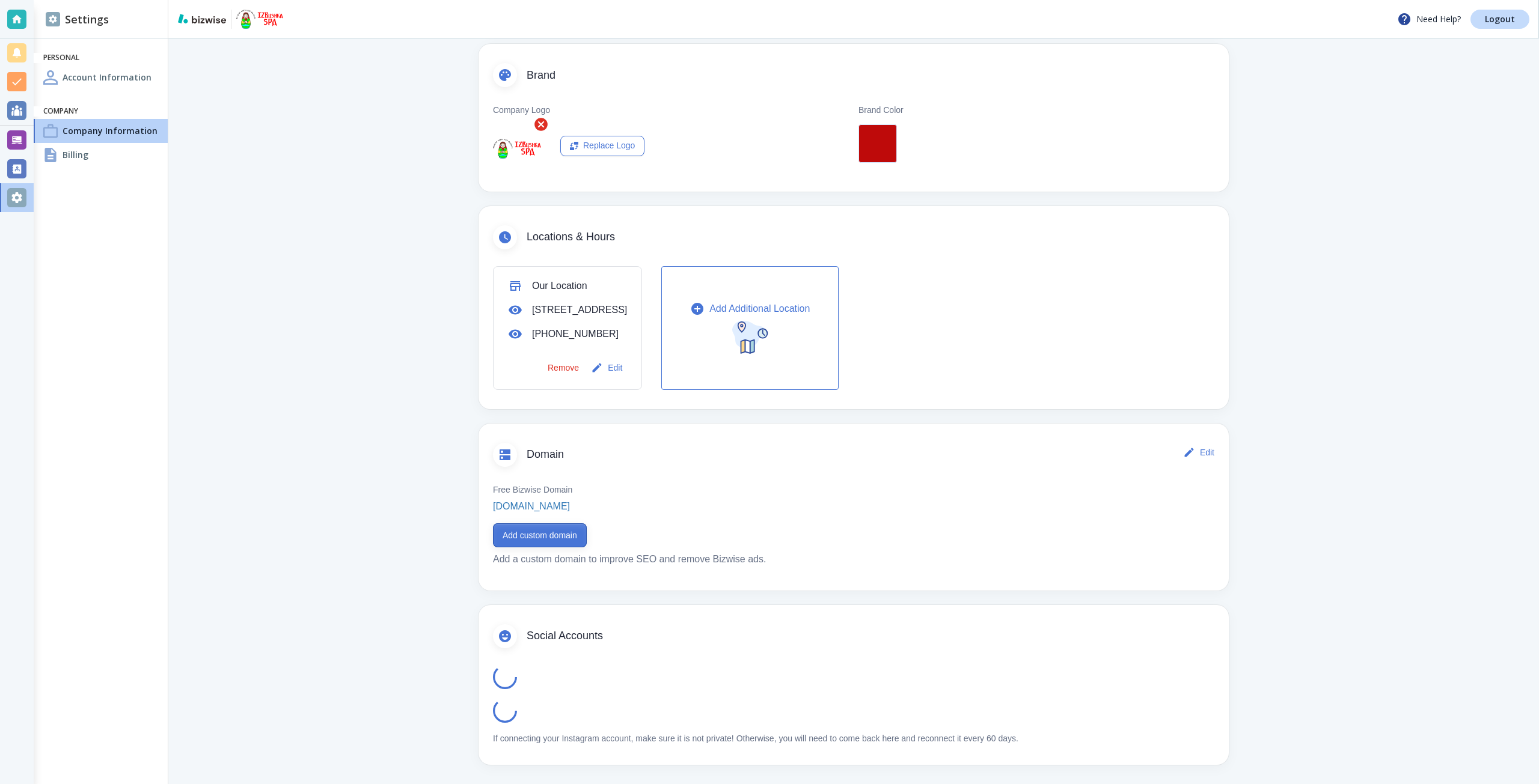
click at [561, 531] on button "Add custom domain" at bounding box center [540, 535] width 94 height 24
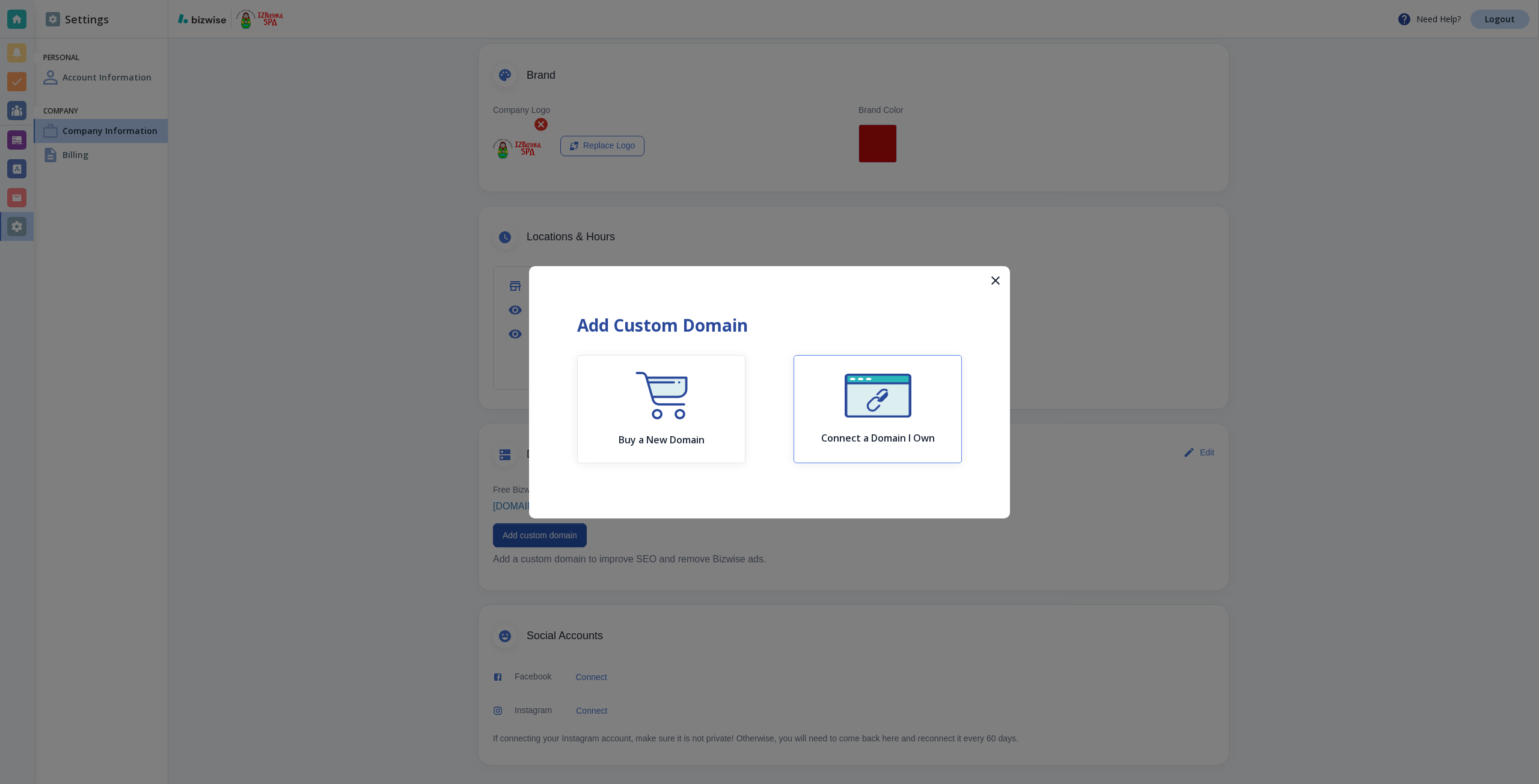
click at [816, 372] on button "Connect a Domain I Own" at bounding box center [877, 409] width 168 height 108
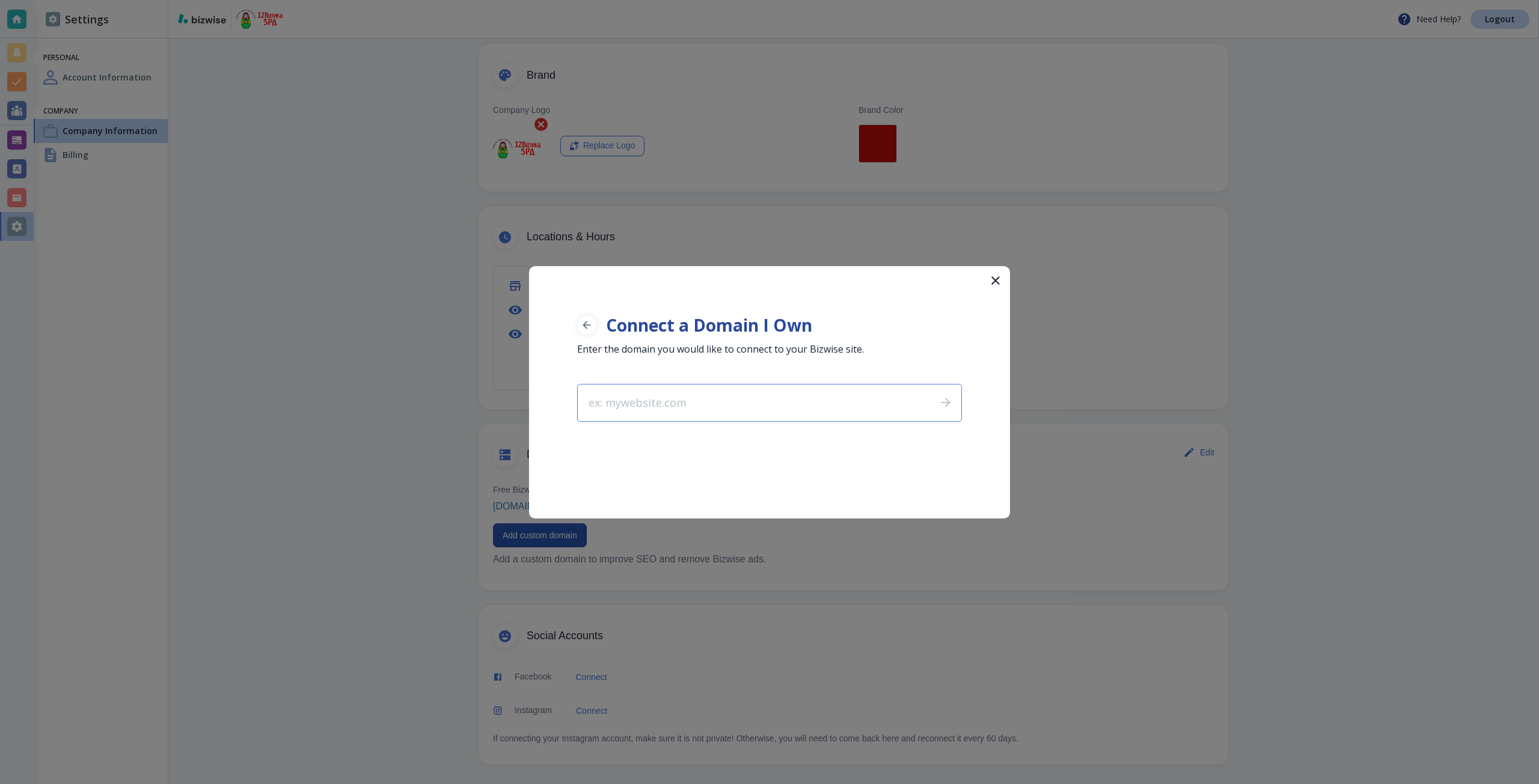
type input "izbushkaspa.com"
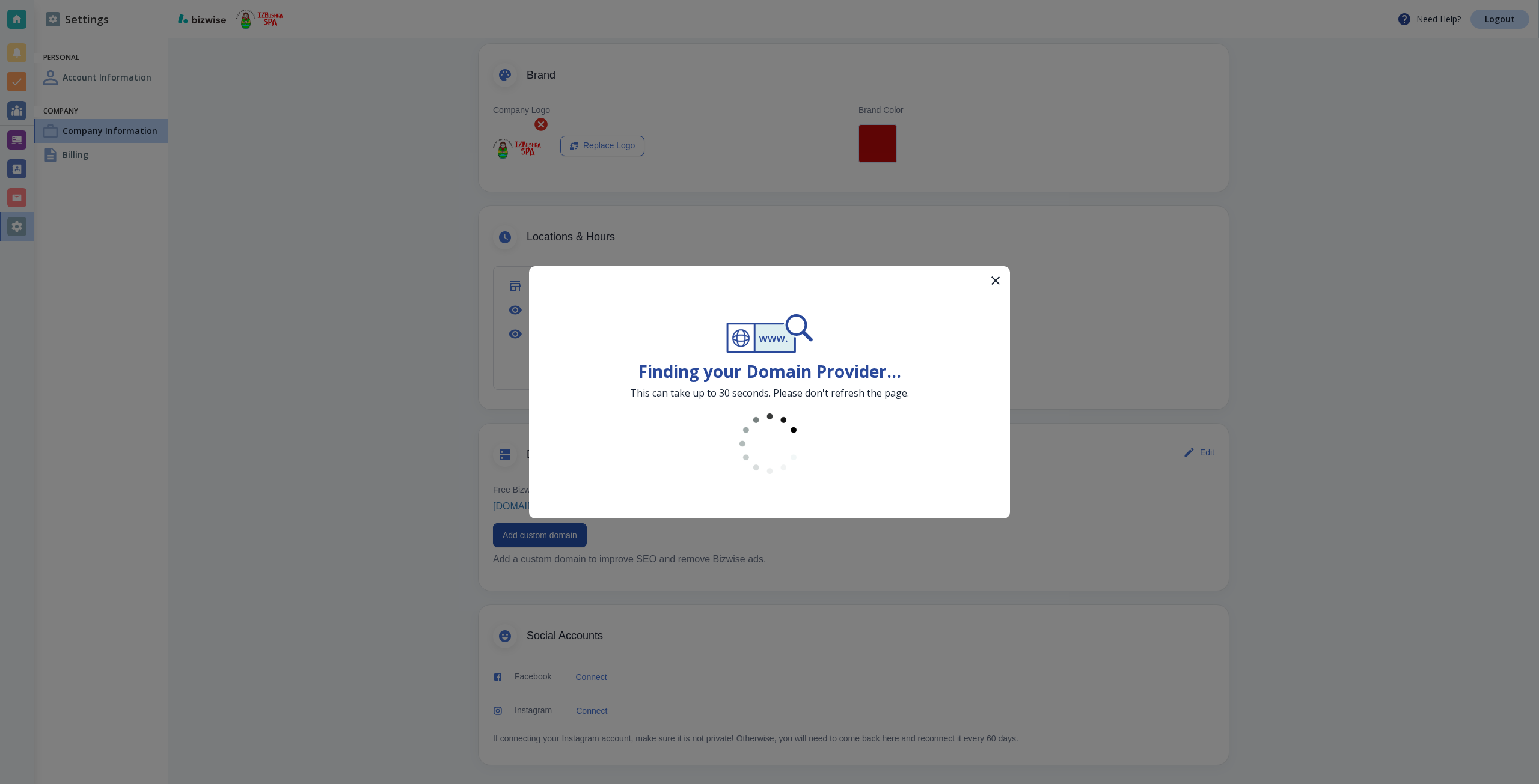
click at [775, 392] on p "This can take up to 30 seconds. Please don't refresh the page." at bounding box center [769, 393] width 279 height 12
click at [775, 394] on p "This can take up to 30 seconds. Please don't refresh the page." at bounding box center [769, 393] width 279 height 12
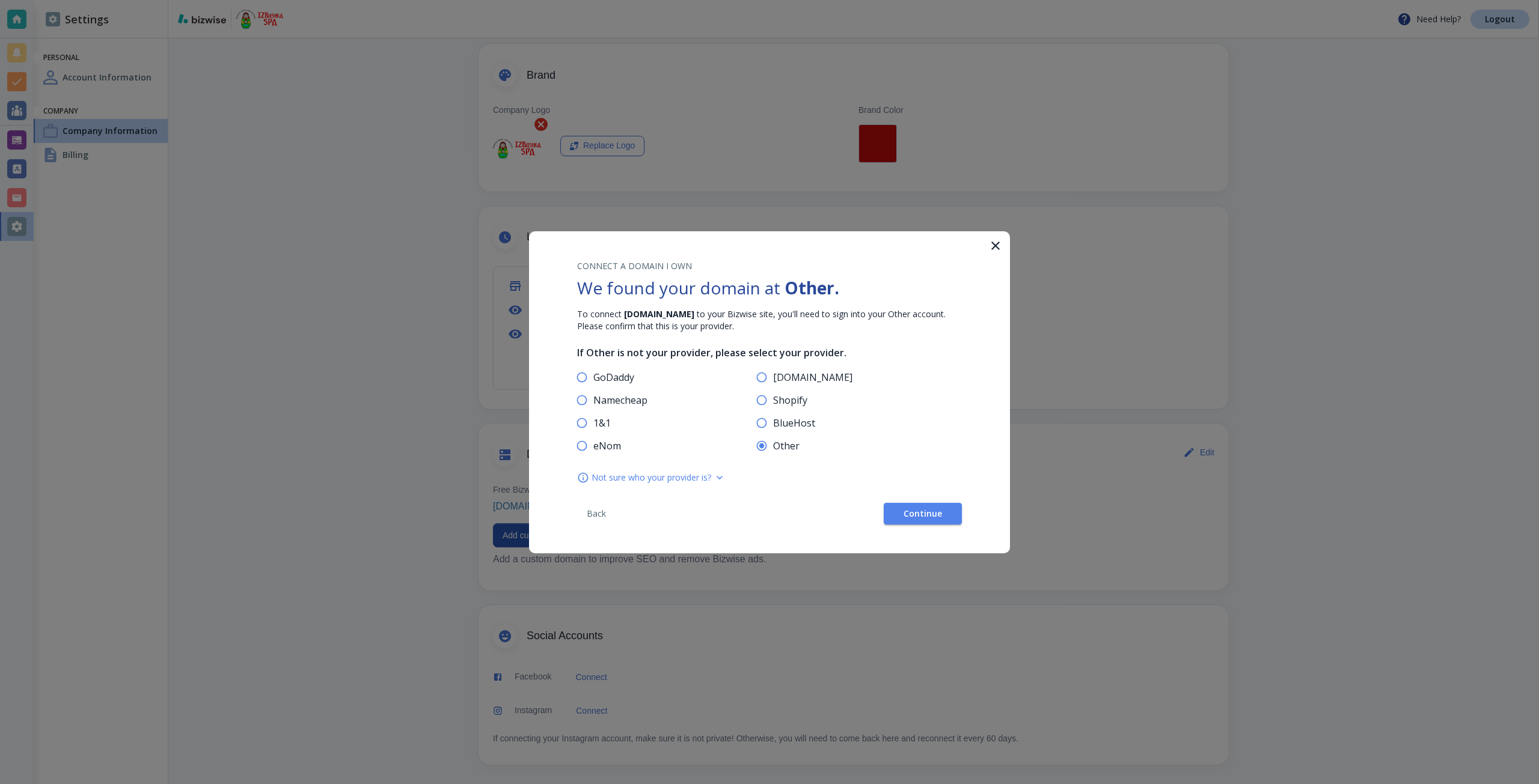
click at [918, 529] on div "CONNECT A DOMAIN I OWN We found your domain at Other . To connect izbushkaspa.c…" at bounding box center [769, 392] width 481 height 322
click at [904, 522] on button "Continue" at bounding box center [922, 514] width 78 height 22
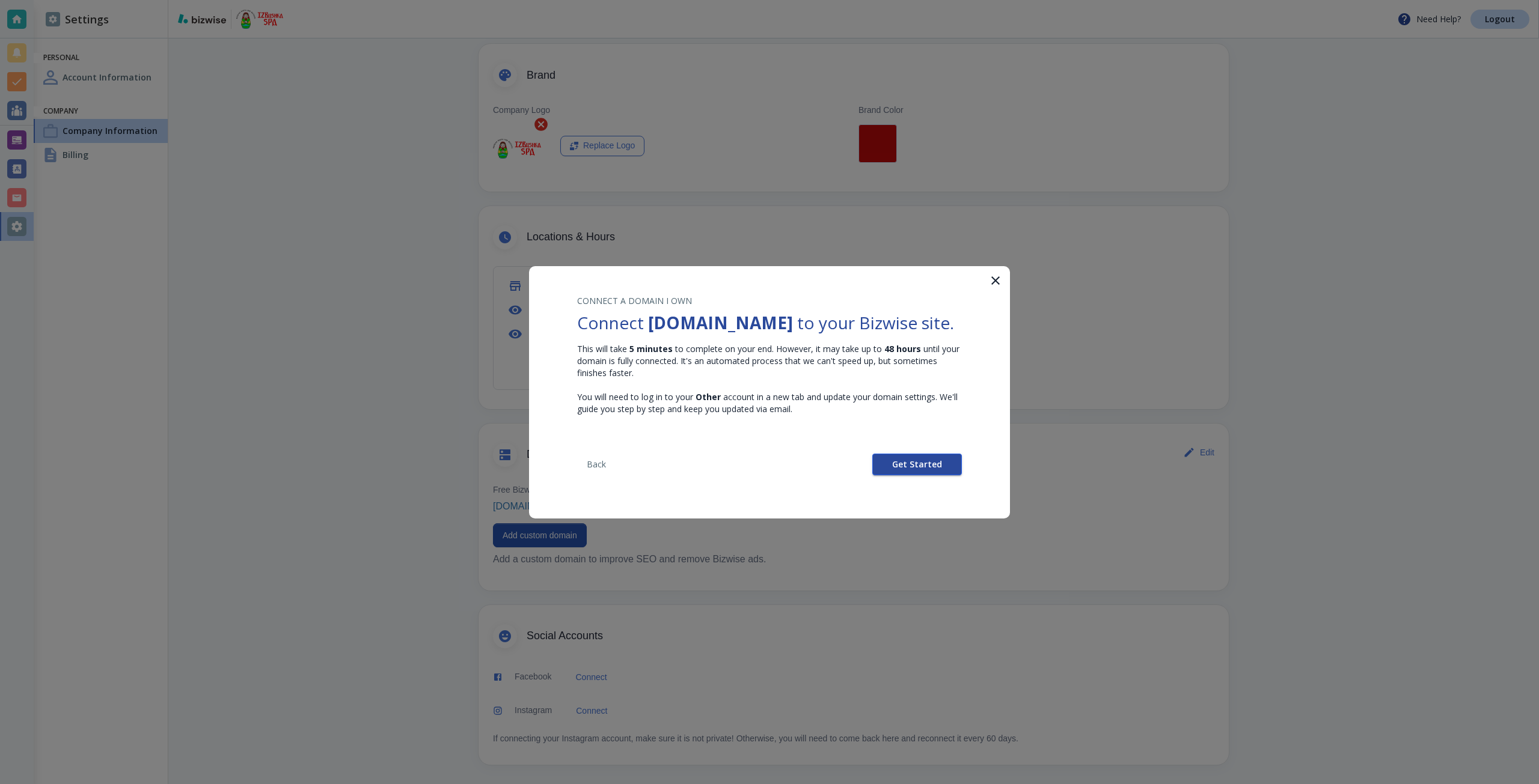
click at [879, 469] on button "Get Started" at bounding box center [917, 464] width 90 height 22
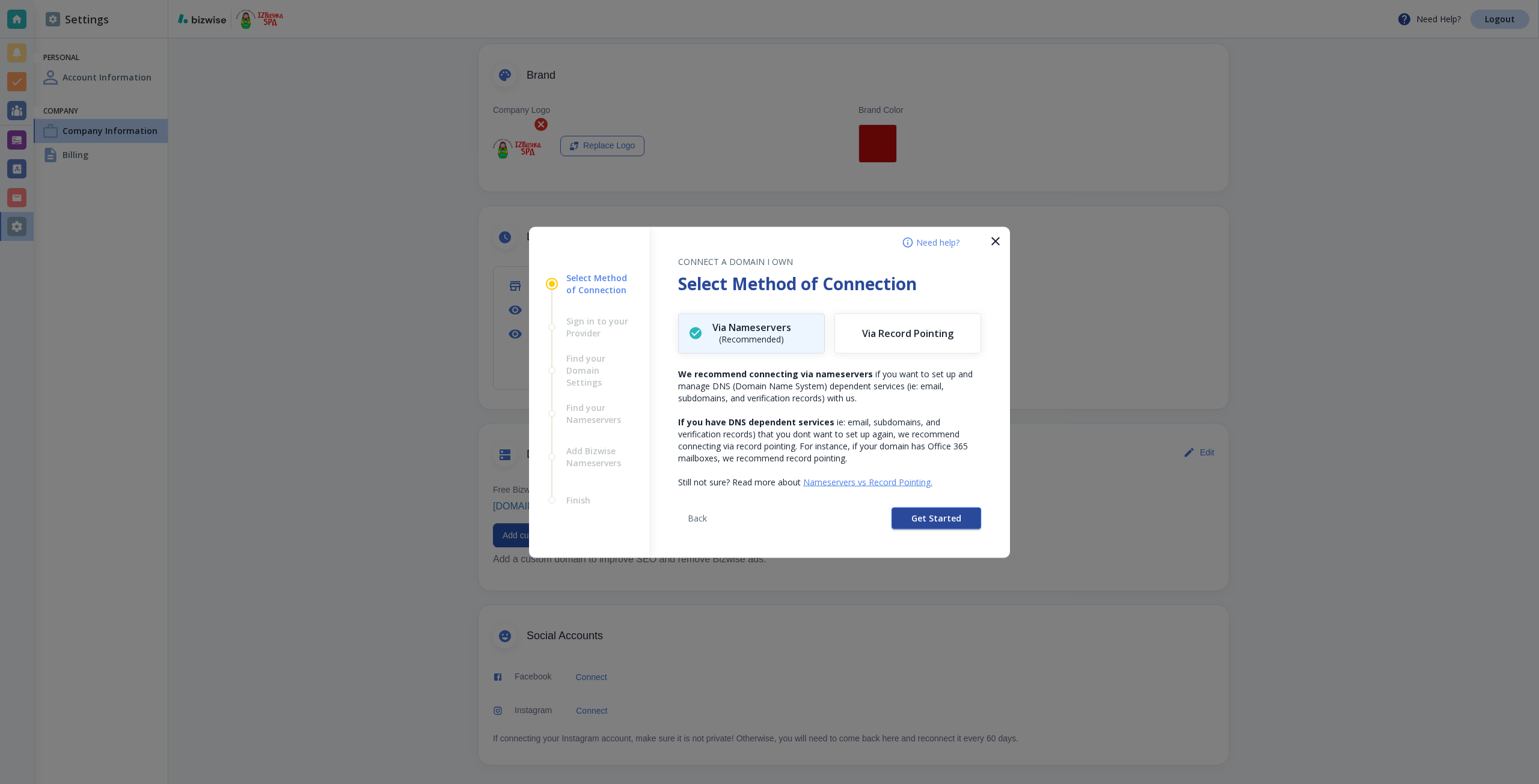
click at [896, 515] on button "Get Started" at bounding box center [936, 518] width 90 height 22
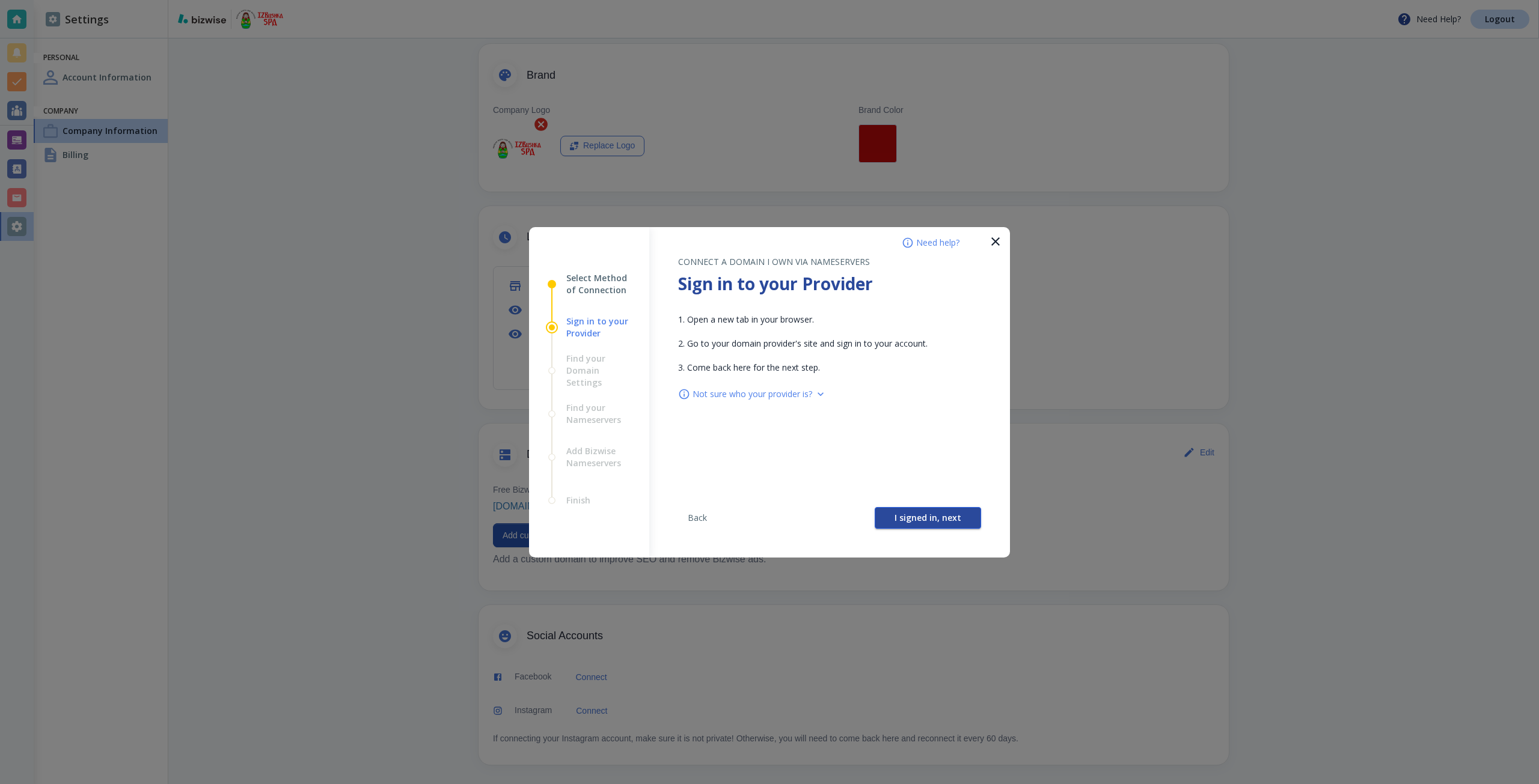
click at [891, 516] on button "I signed in, next" at bounding box center [927, 518] width 106 height 22
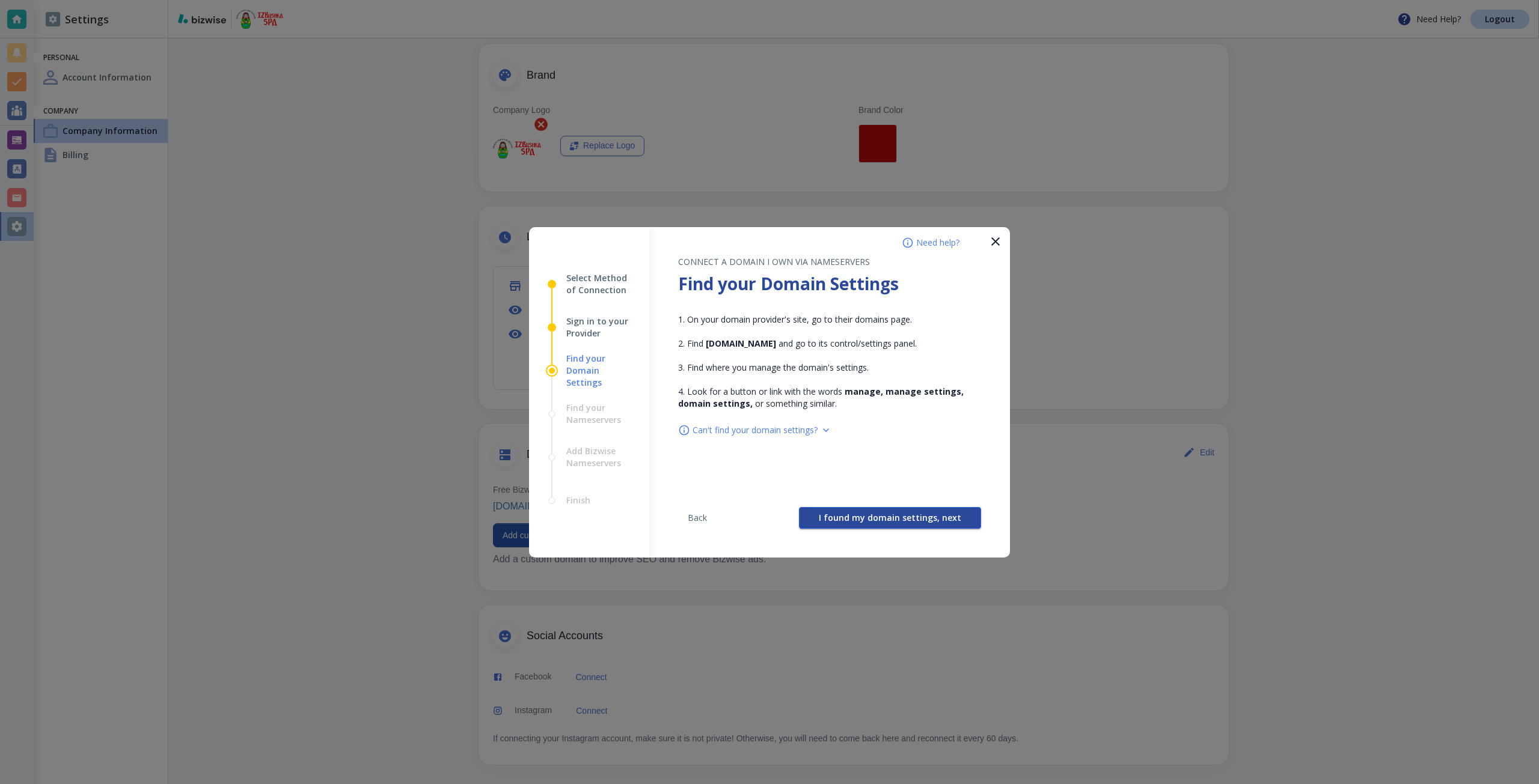
click at [881, 516] on span "I found my domain settings, next" at bounding box center [890, 518] width 142 height 9
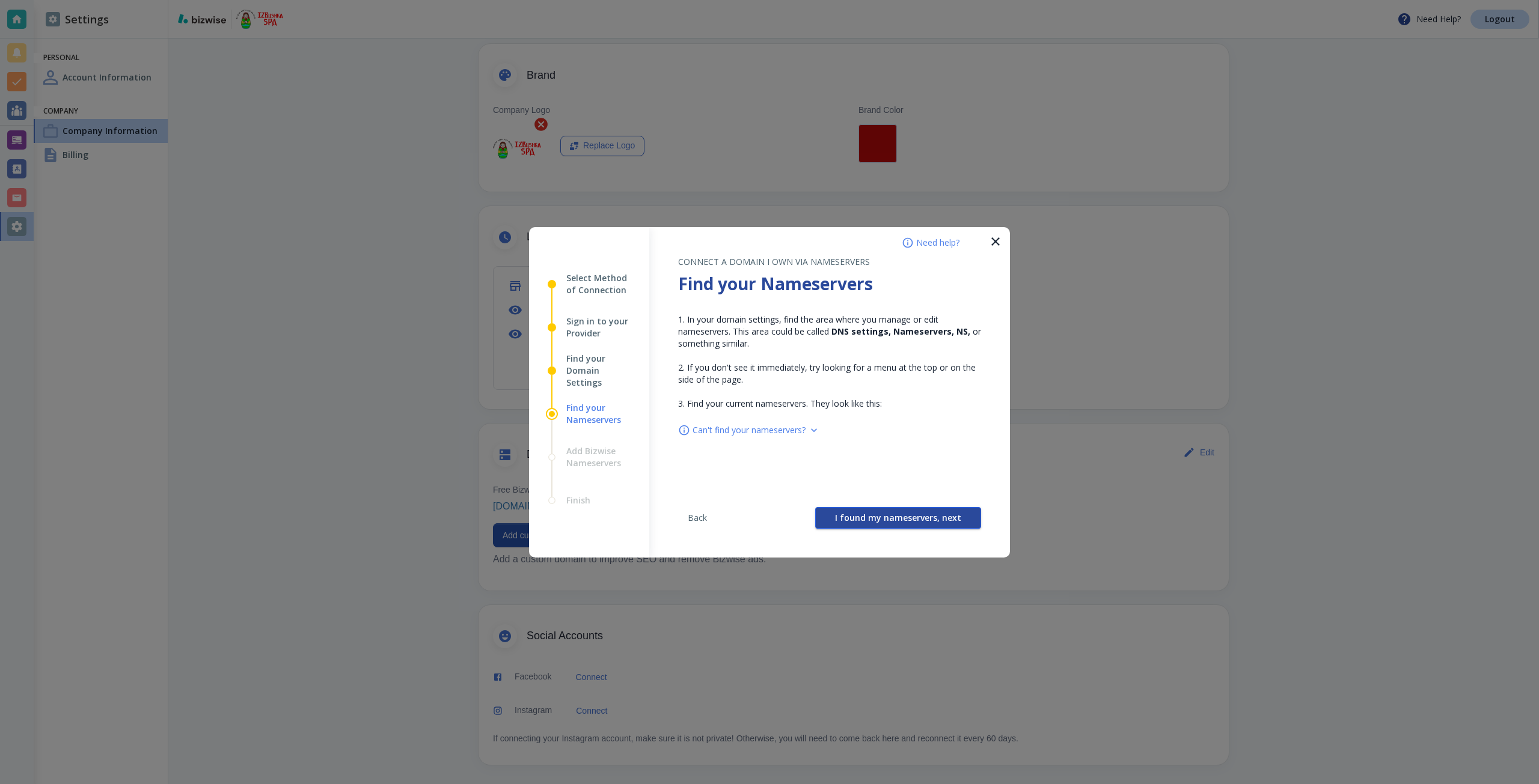
click at [873, 514] on span "I found my nameservers, next" at bounding box center [898, 518] width 126 height 9
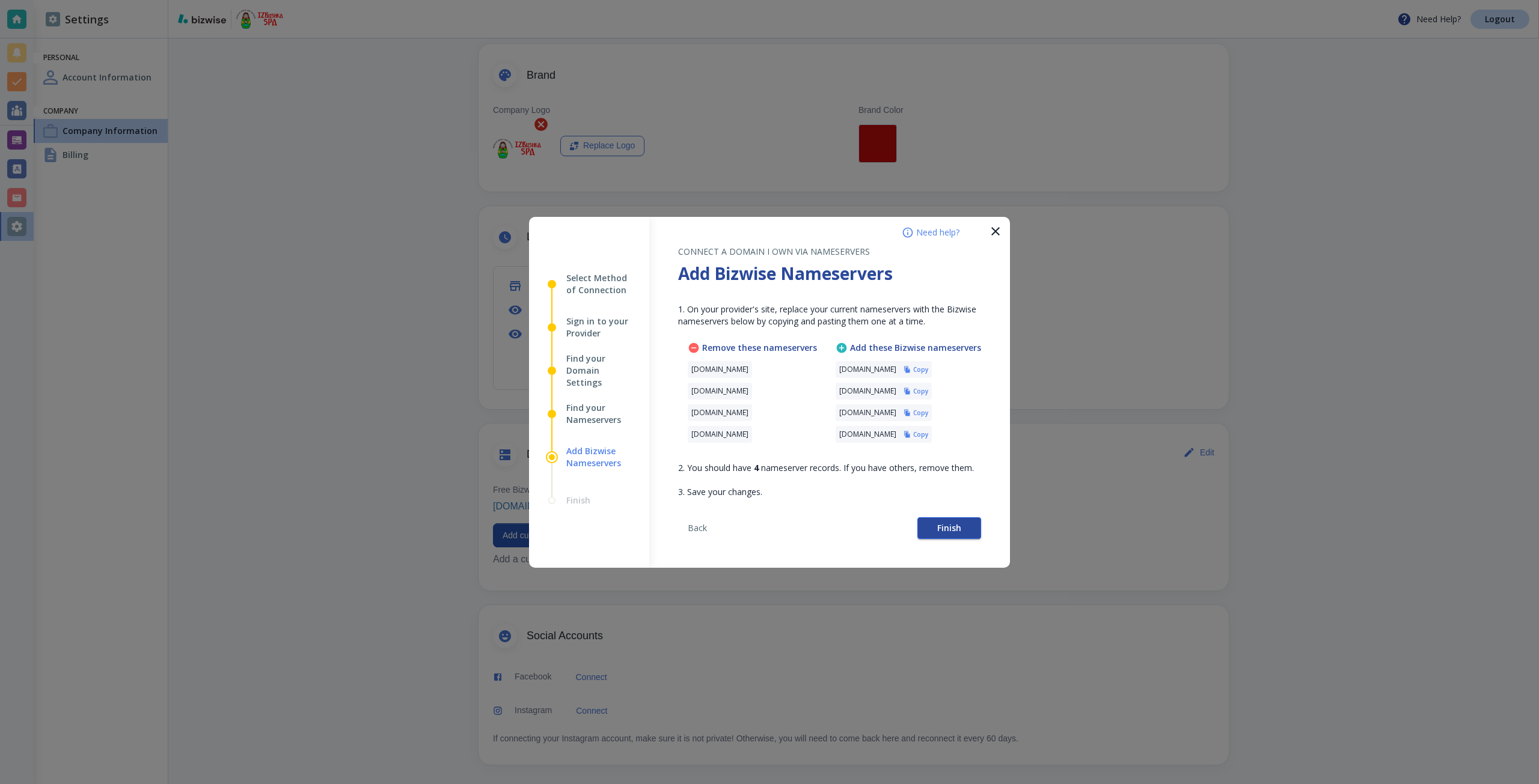
click at [929, 529] on button "Finish" at bounding box center [949, 528] width 64 height 22
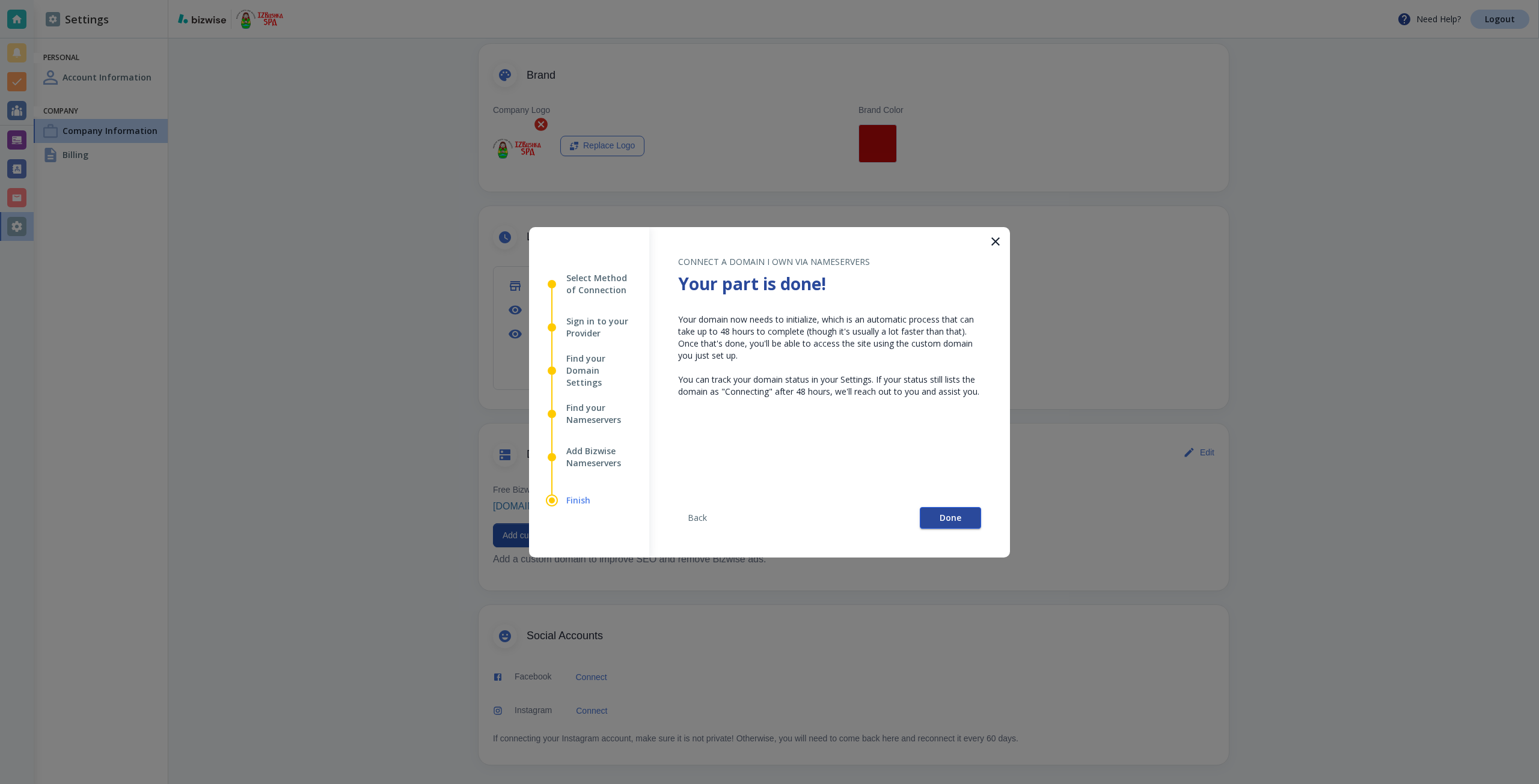
click at [949, 510] on button "Done" at bounding box center [950, 518] width 61 height 22
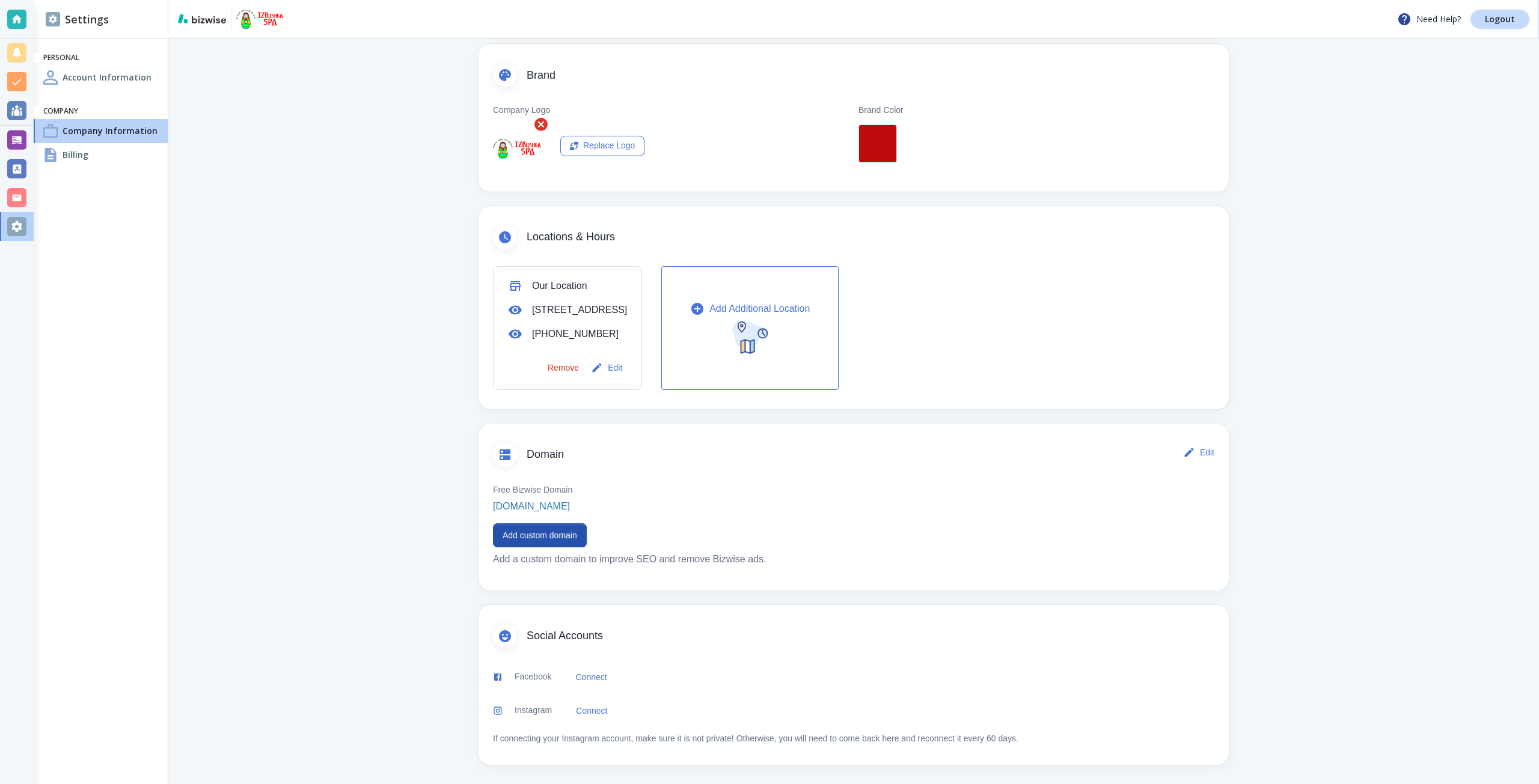
click at [1479, 30] on div "Need Help? Logout" at bounding box center [854, 19] width 1371 height 38
click at [1498, 21] on p "Logout" at bounding box center [1500, 19] width 30 height 9
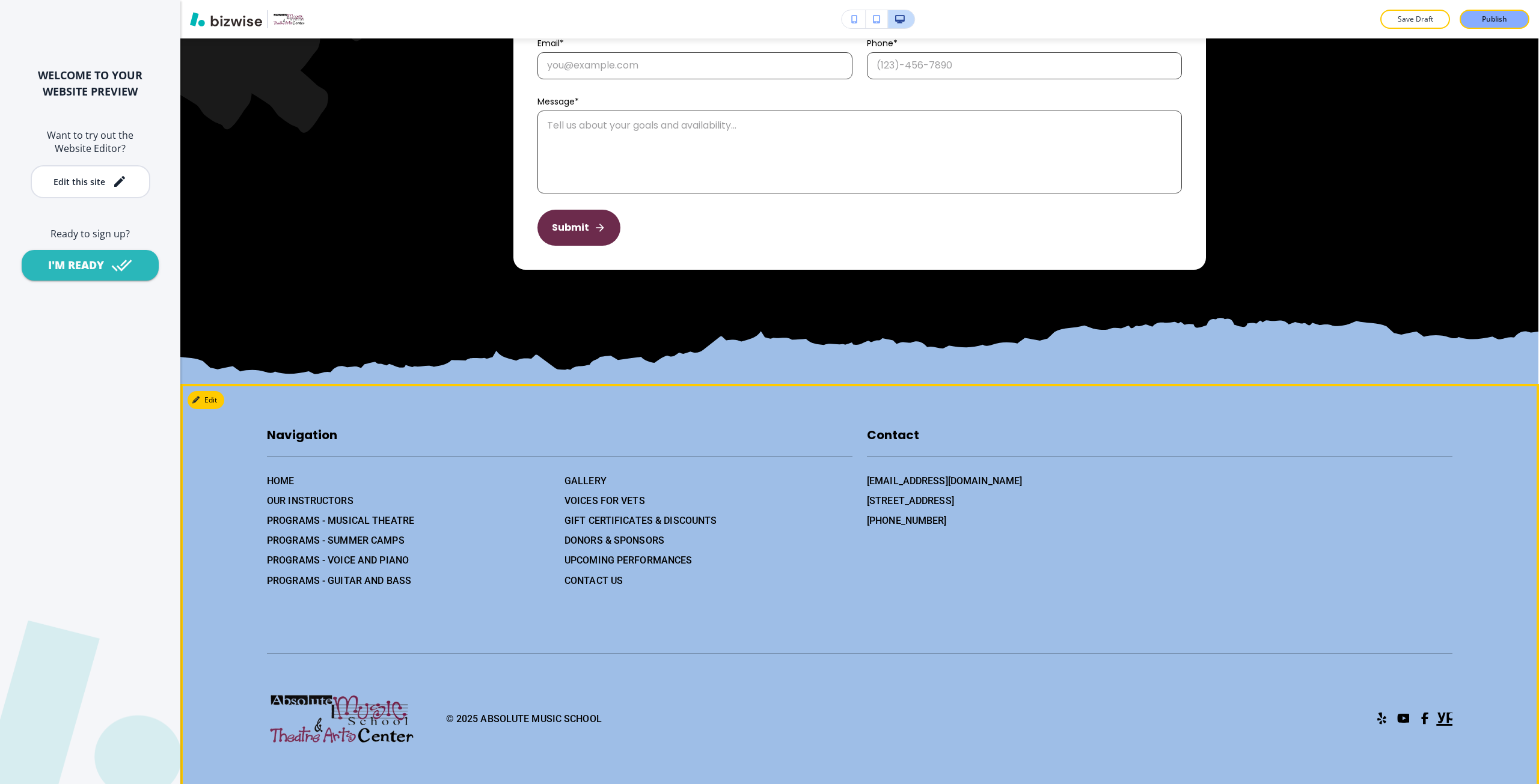
scroll to position [6114, 0]
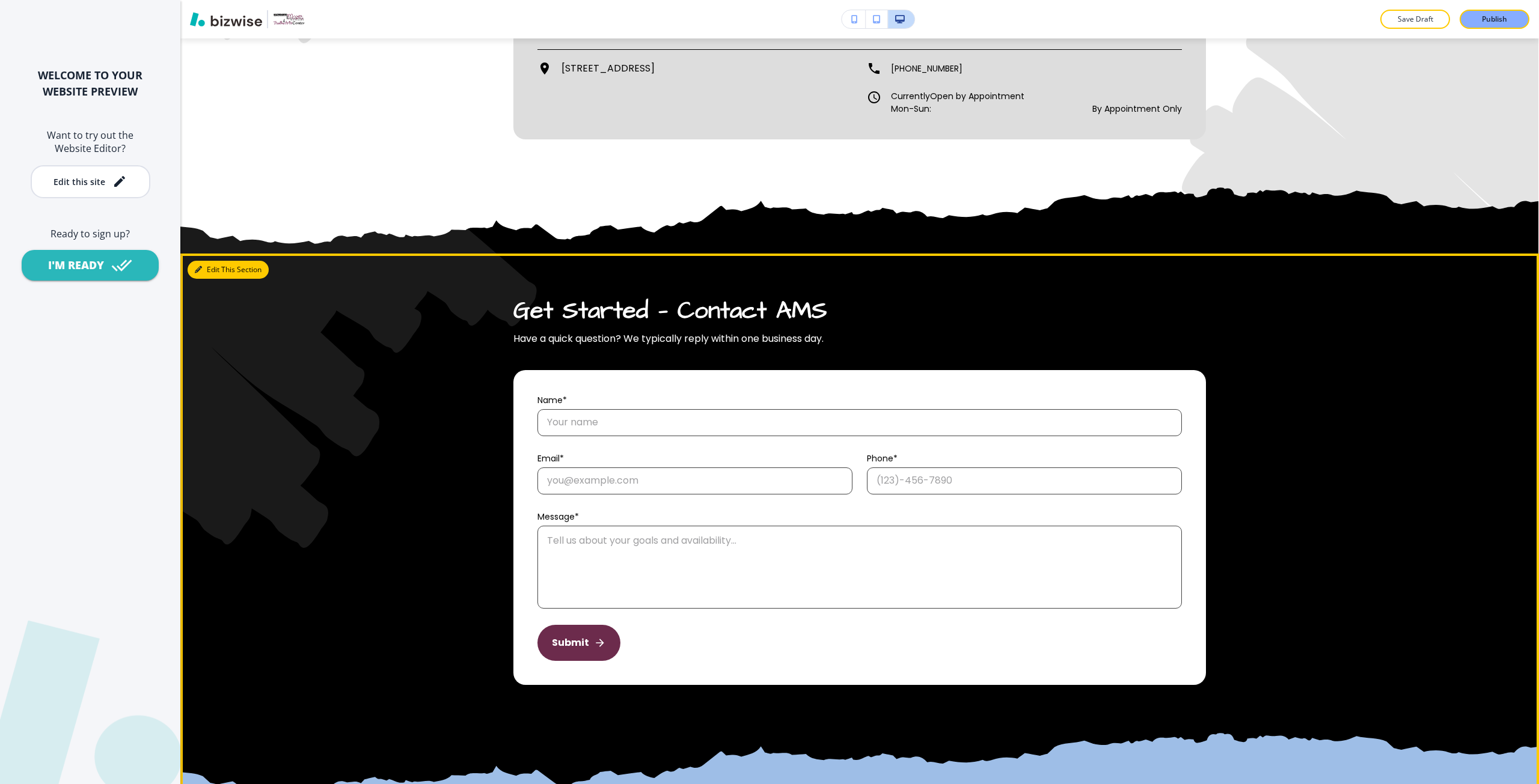
click at [214, 278] on button "Edit This Section" at bounding box center [228, 269] width 81 height 18
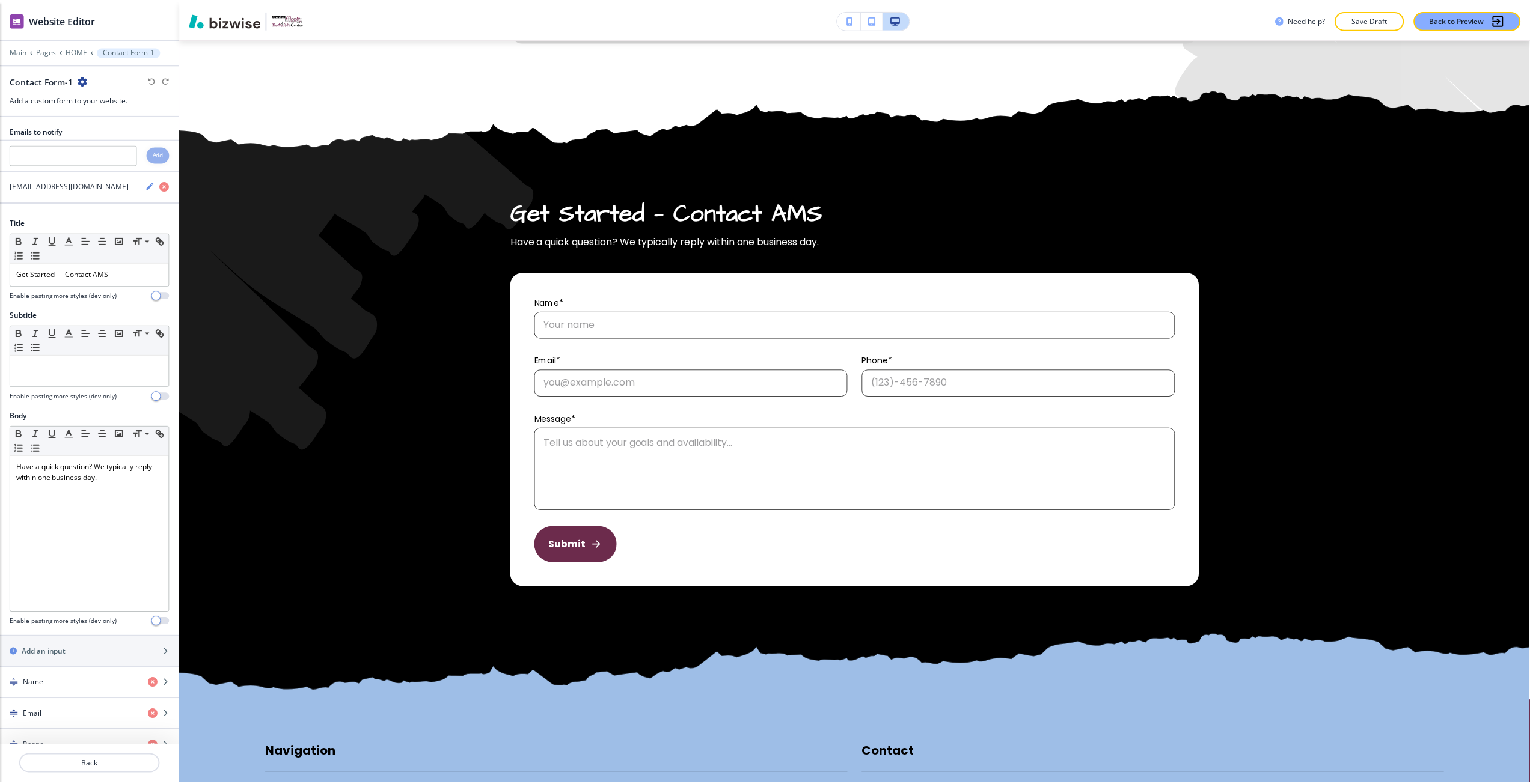
scroll to position [5837, 0]
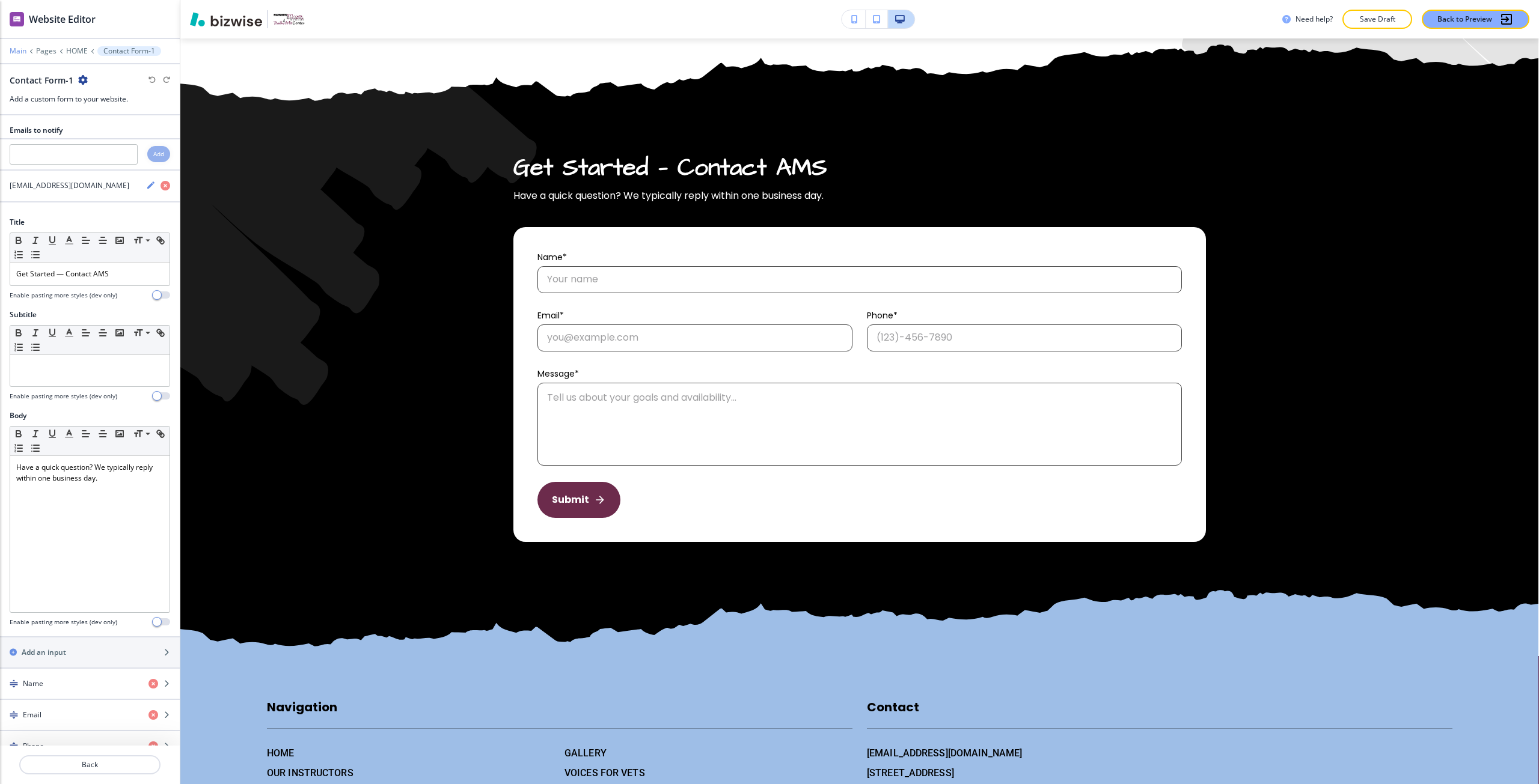
click at [18, 49] on p "Main" at bounding box center [18, 51] width 17 height 9
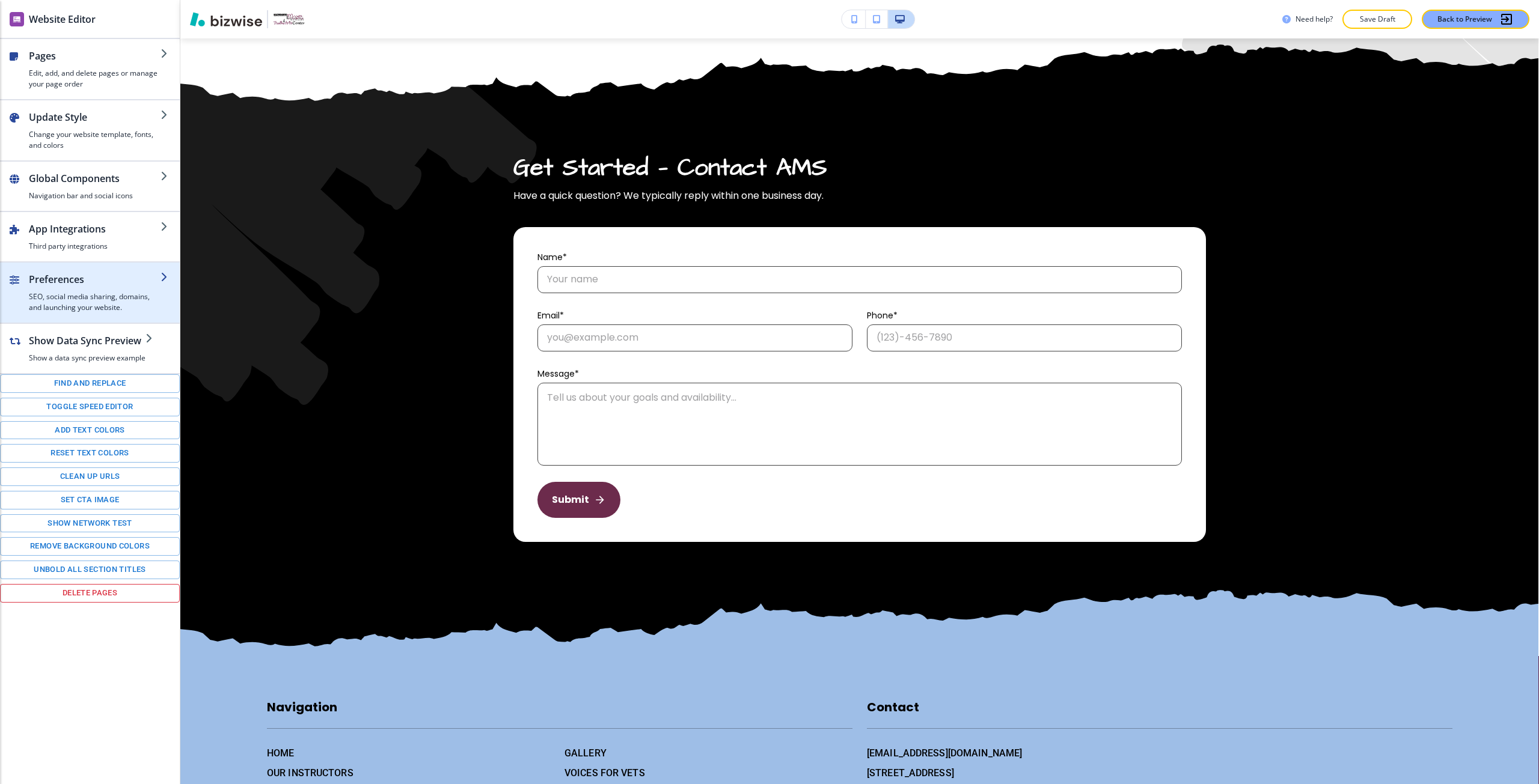
click at [106, 281] on h2 "Preferences" at bounding box center [95, 280] width 132 height 15
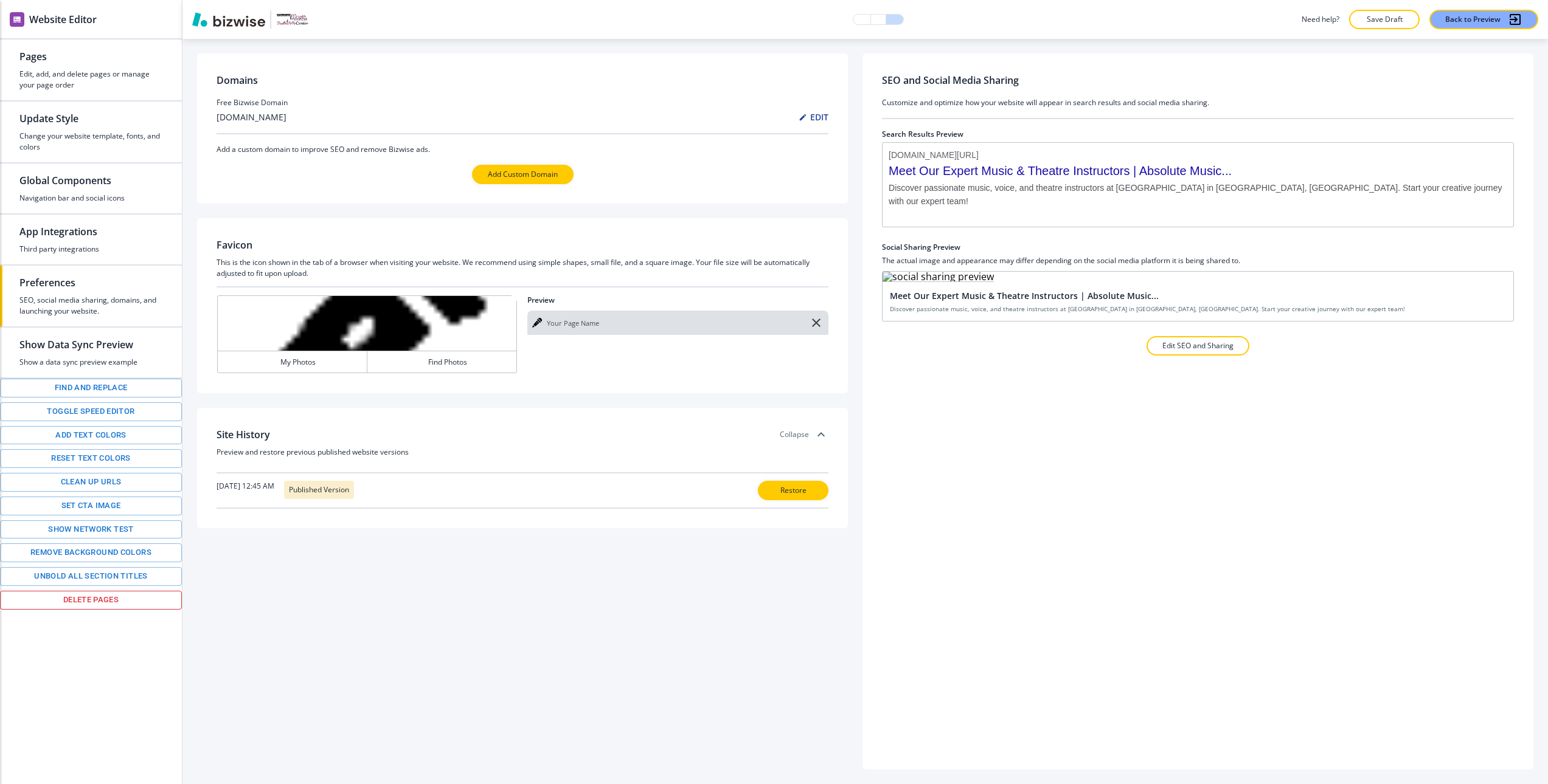
click at [809, 438] on h3 "Collapse" at bounding box center [794, 434] width 29 height 11
click at [809, 439] on h3 "Expand" at bounding box center [796, 434] width 25 height 11
click at [772, 450] on h3 "Preview and restore previous published website versions" at bounding box center [522, 452] width 612 height 11
click at [61, 29] on div "Website Editor" at bounding box center [91, 19] width 182 height 38
click at [89, 88] on h4 "Edit, add, and delete pages or manage your page order" at bounding box center [91, 79] width 143 height 22
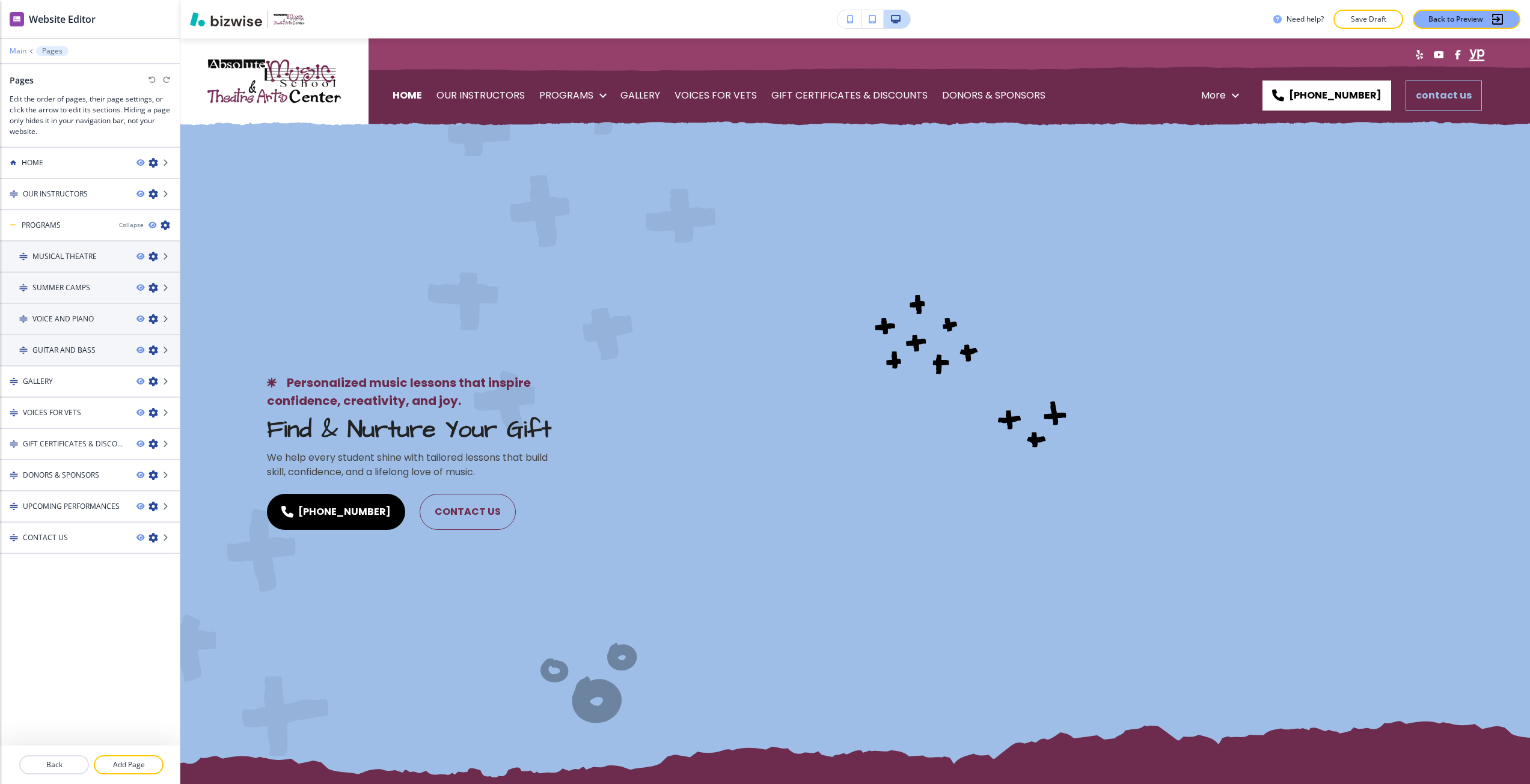
click at [19, 49] on p "Main" at bounding box center [18, 51] width 17 height 9
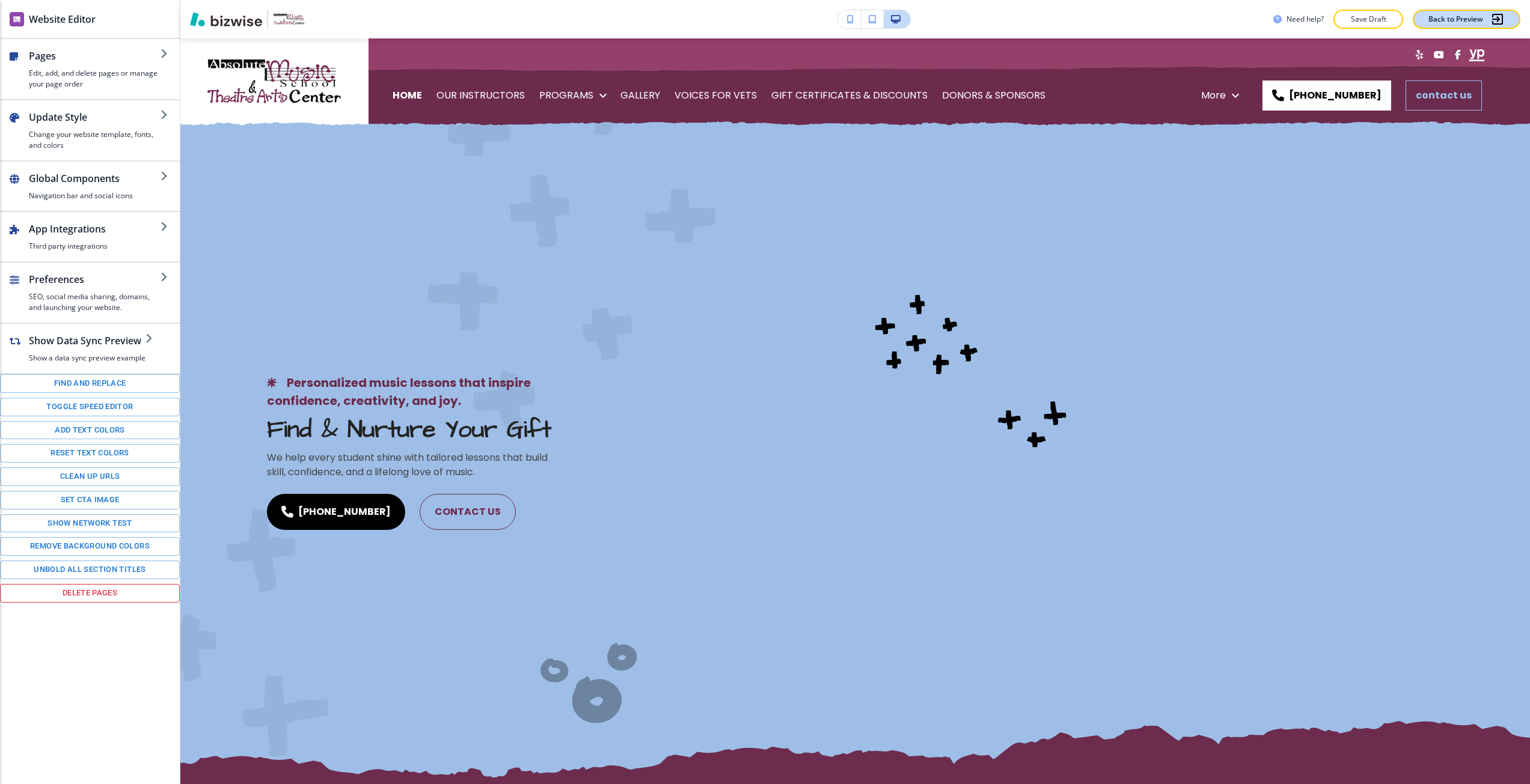
click at [1471, 23] on p "Back to Preview" at bounding box center [1455, 19] width 55 height 11
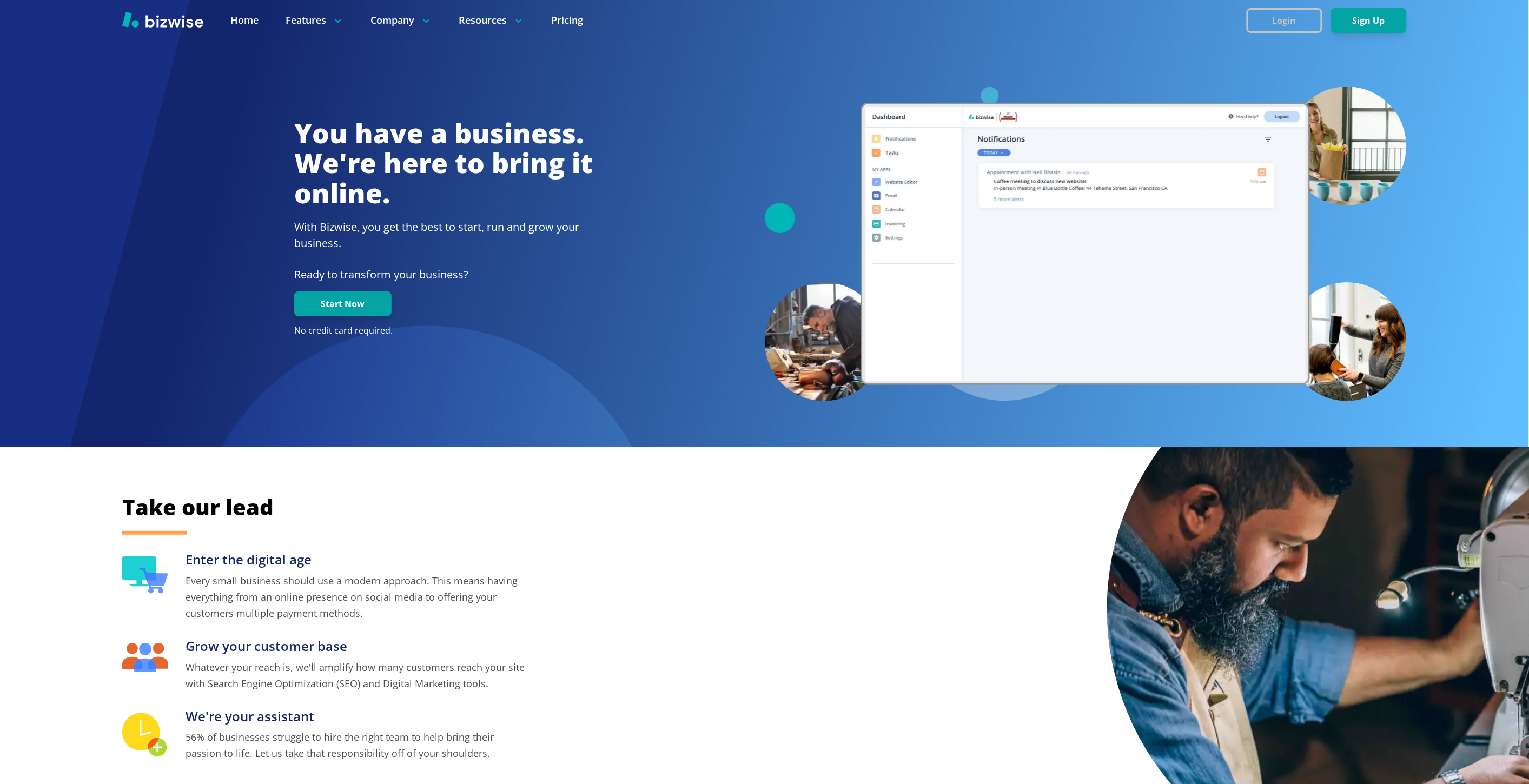
click at [1309, 14] on button "Login" at bounding box center [1284, 21] width 76 height 25
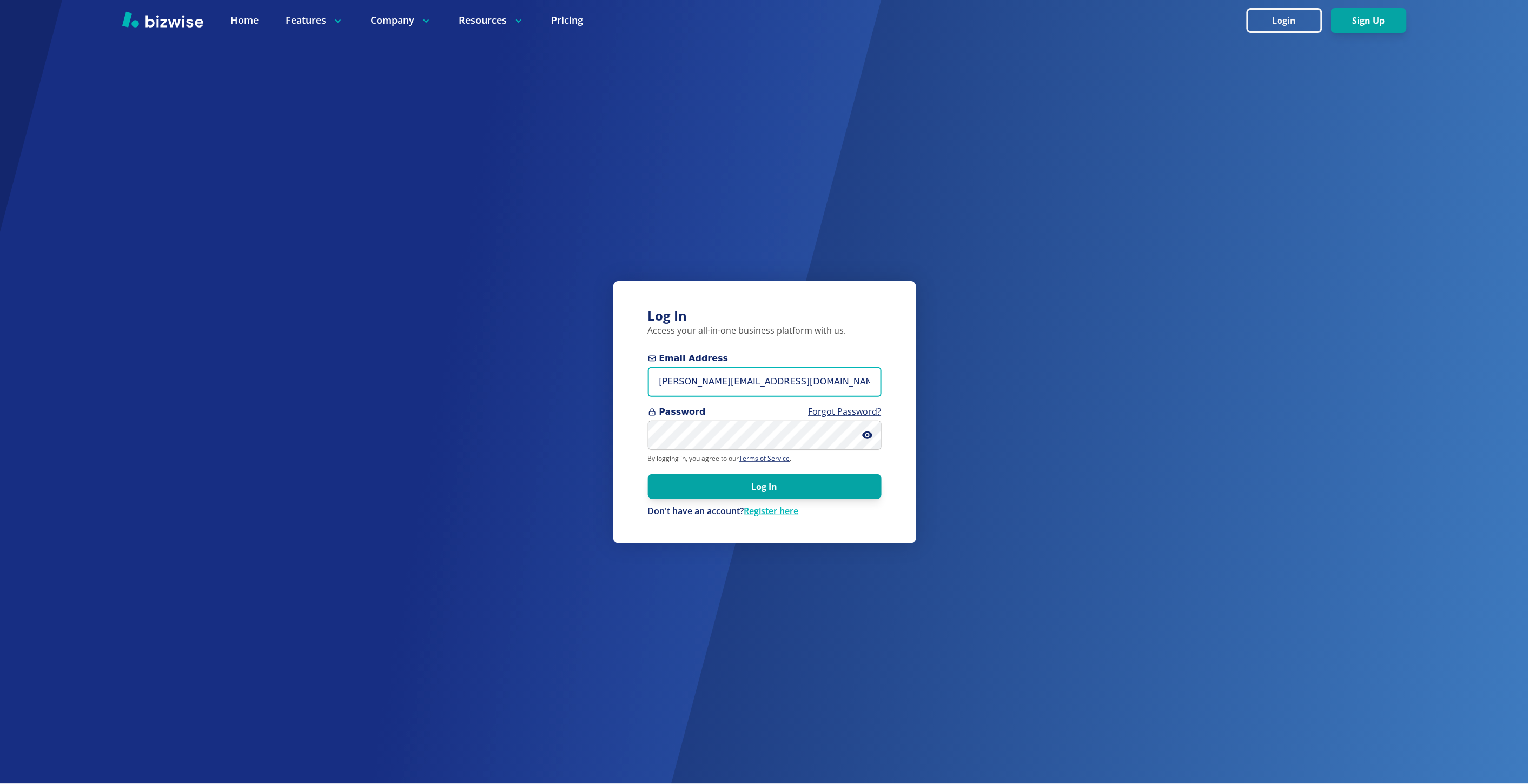
click at [770, 395] on input "[PERSON_NAME][EMAIL_ADDRESS][DOMAIN_NAME]" at bounding box center [765, 382] width 234 height 30
type input "[EMAIL_ADDRESS][DOMAIN_NAME]"
click at [648, 474] on button "Log In" at bounding box center [765, 486] width 234 height 25
